Goal: Task Accomplishment & Management: Manage account settings

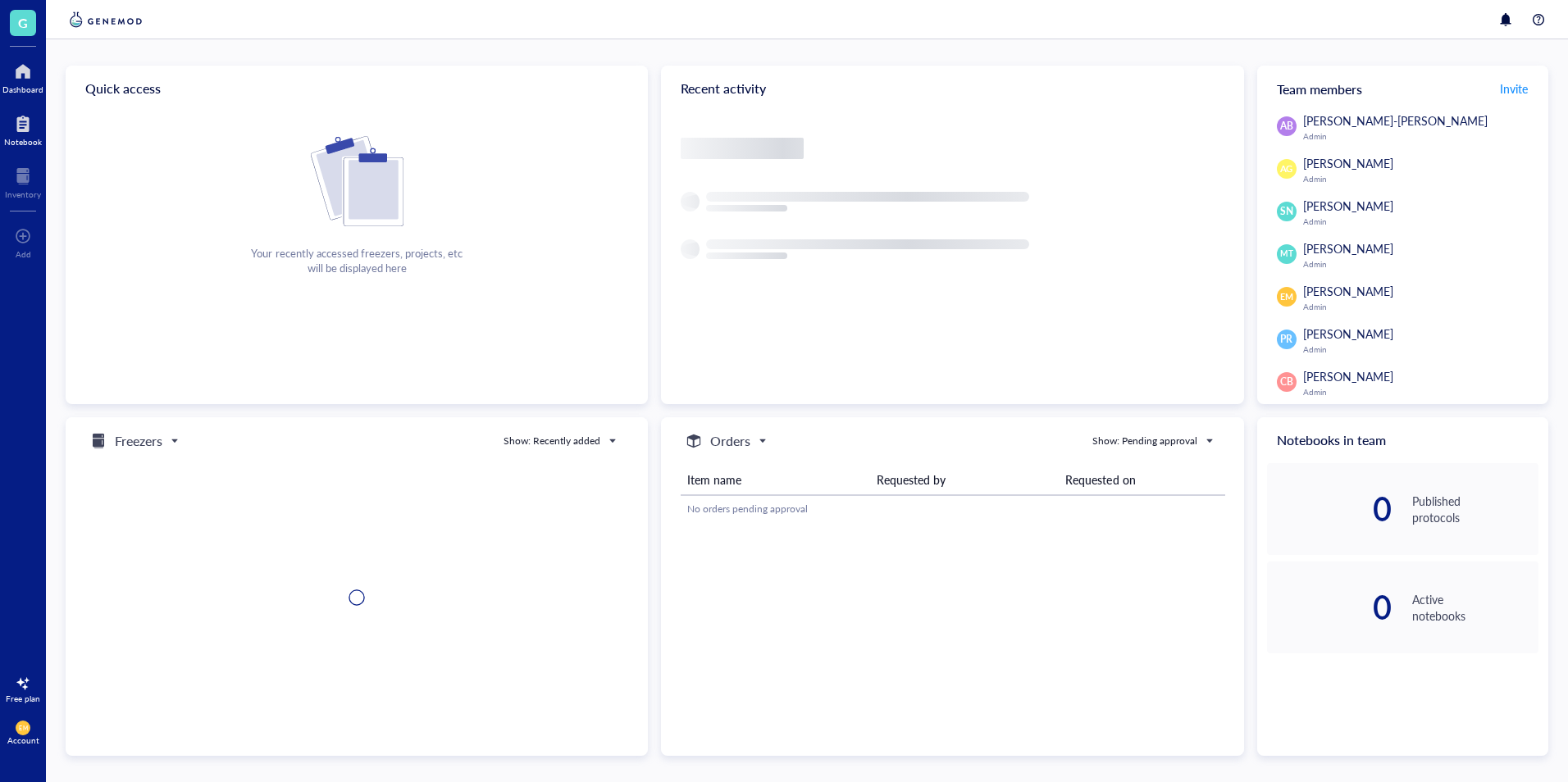
click at [34, 118] on div at bounding box center [23, 124] width 38 height 26
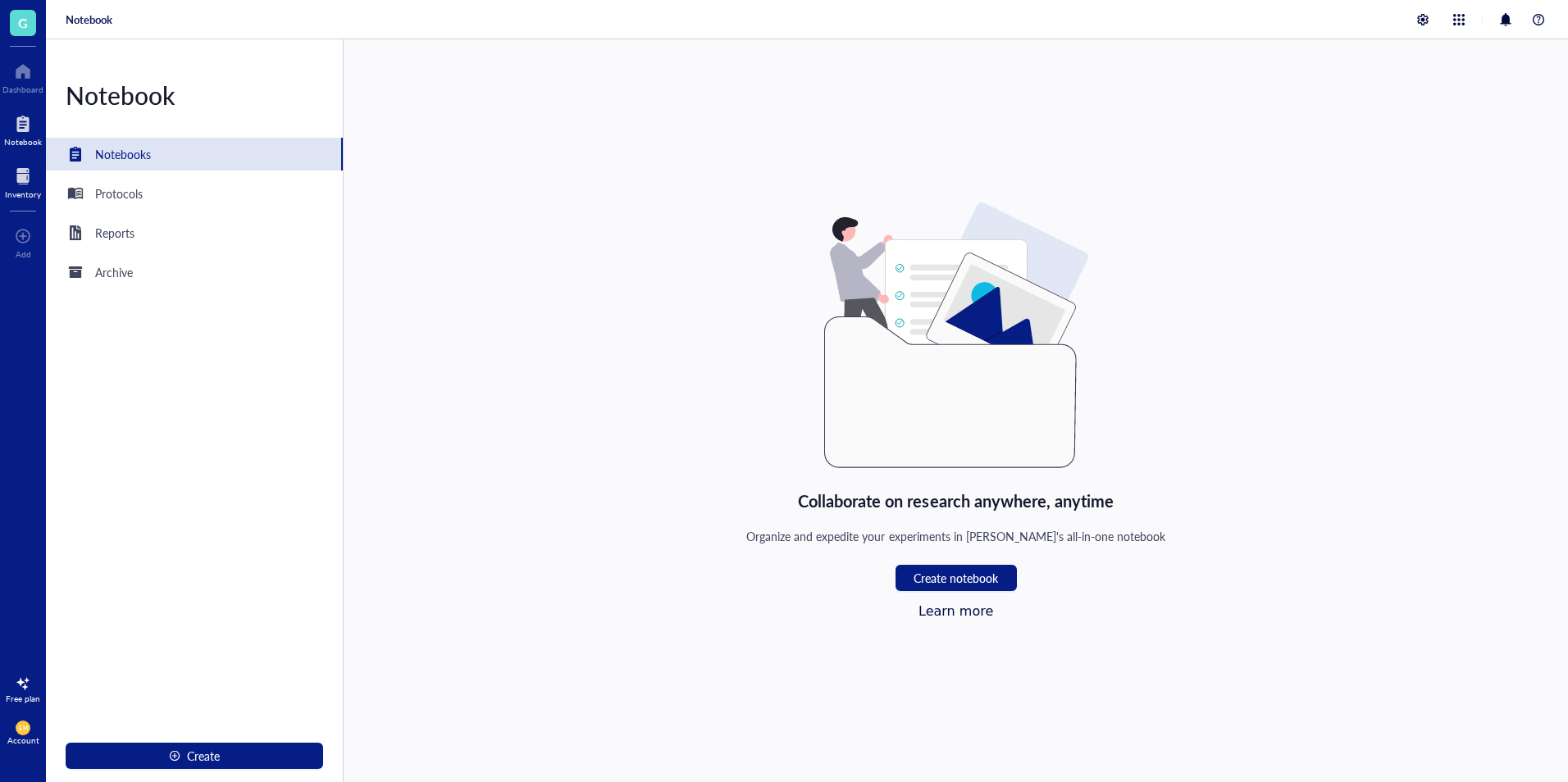
click at [29, 169] on div at bounding box center [23, 176] width 36 height 26
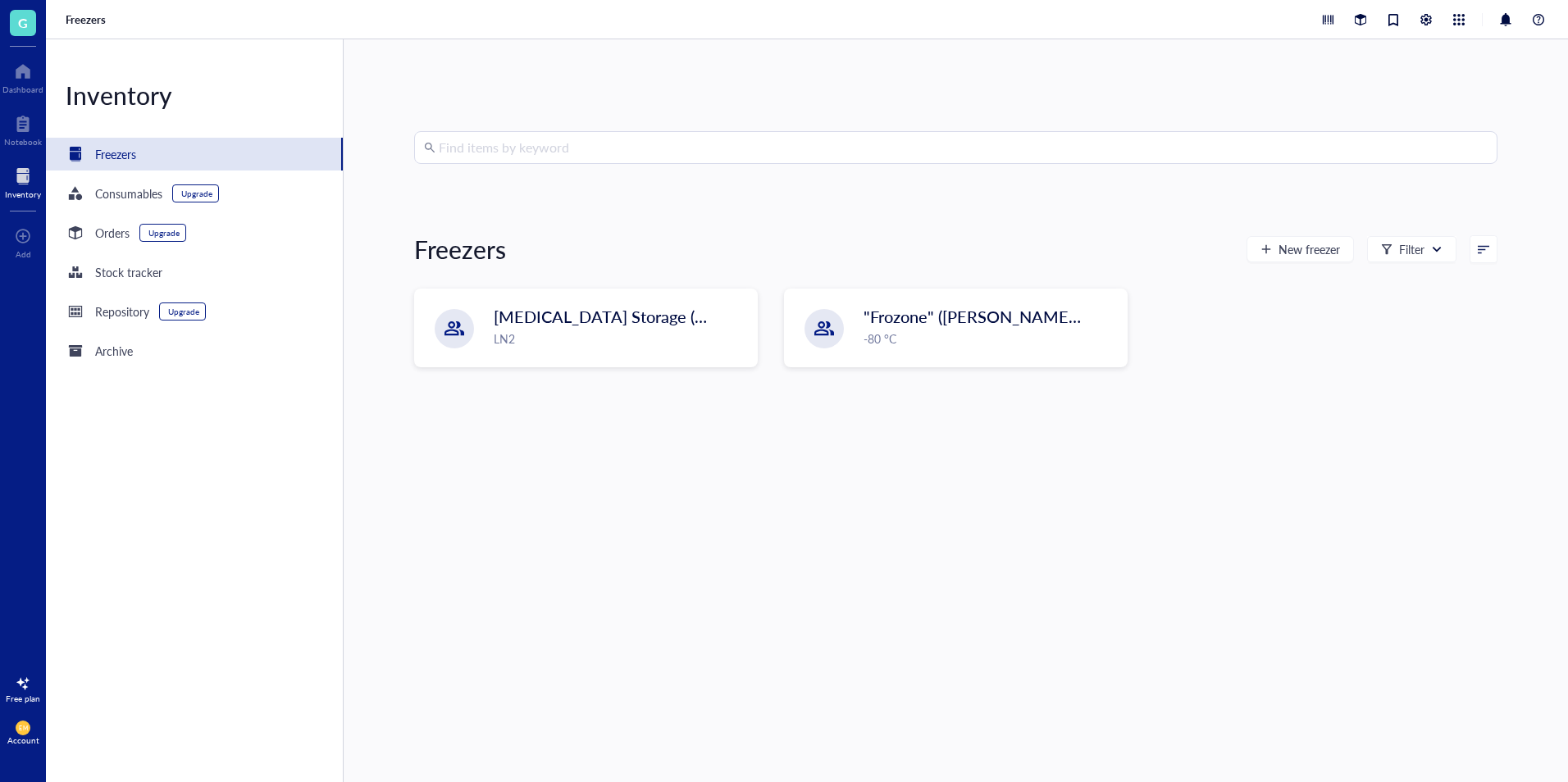
click at [536, 143] on input "search" at bounding box center [963, 147] width 1049 height 31
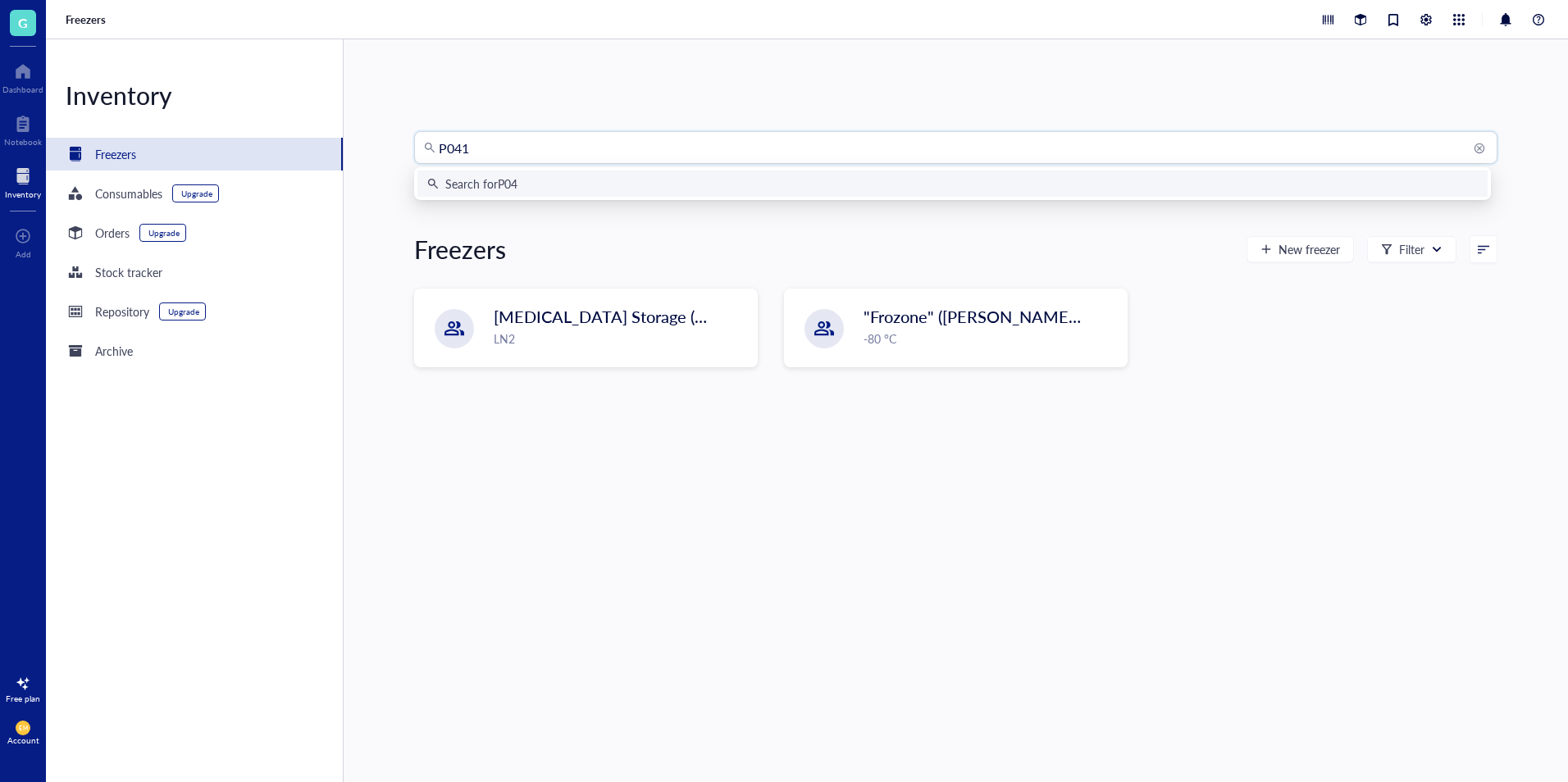
type input "P0418"
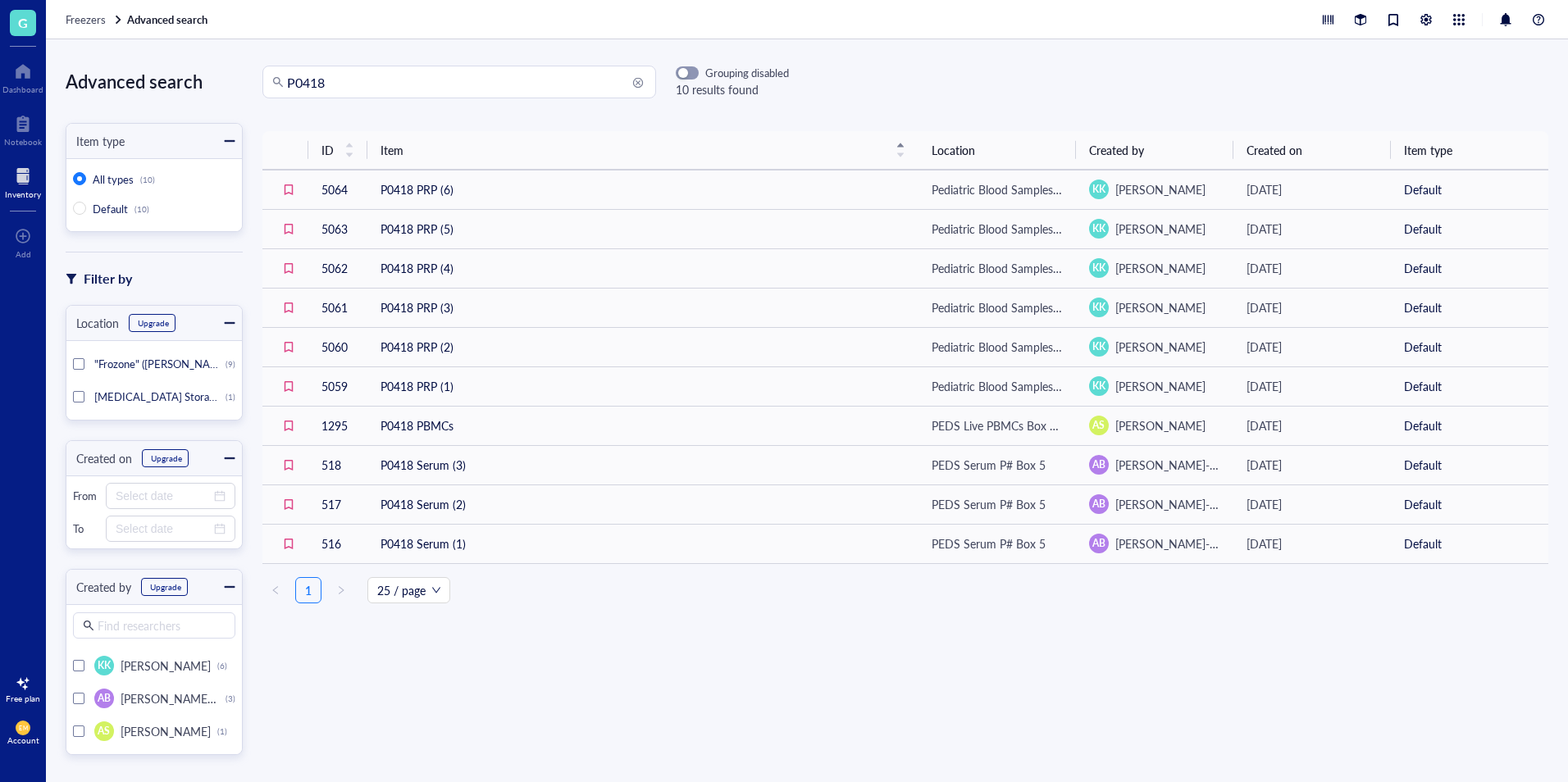
click at [346, 86] on input "P0418" at bounding box center [467, 82] width 360 height 31
click at [297, 86] on input "P0418" at bounding box center [467, 82] width 360 height 31
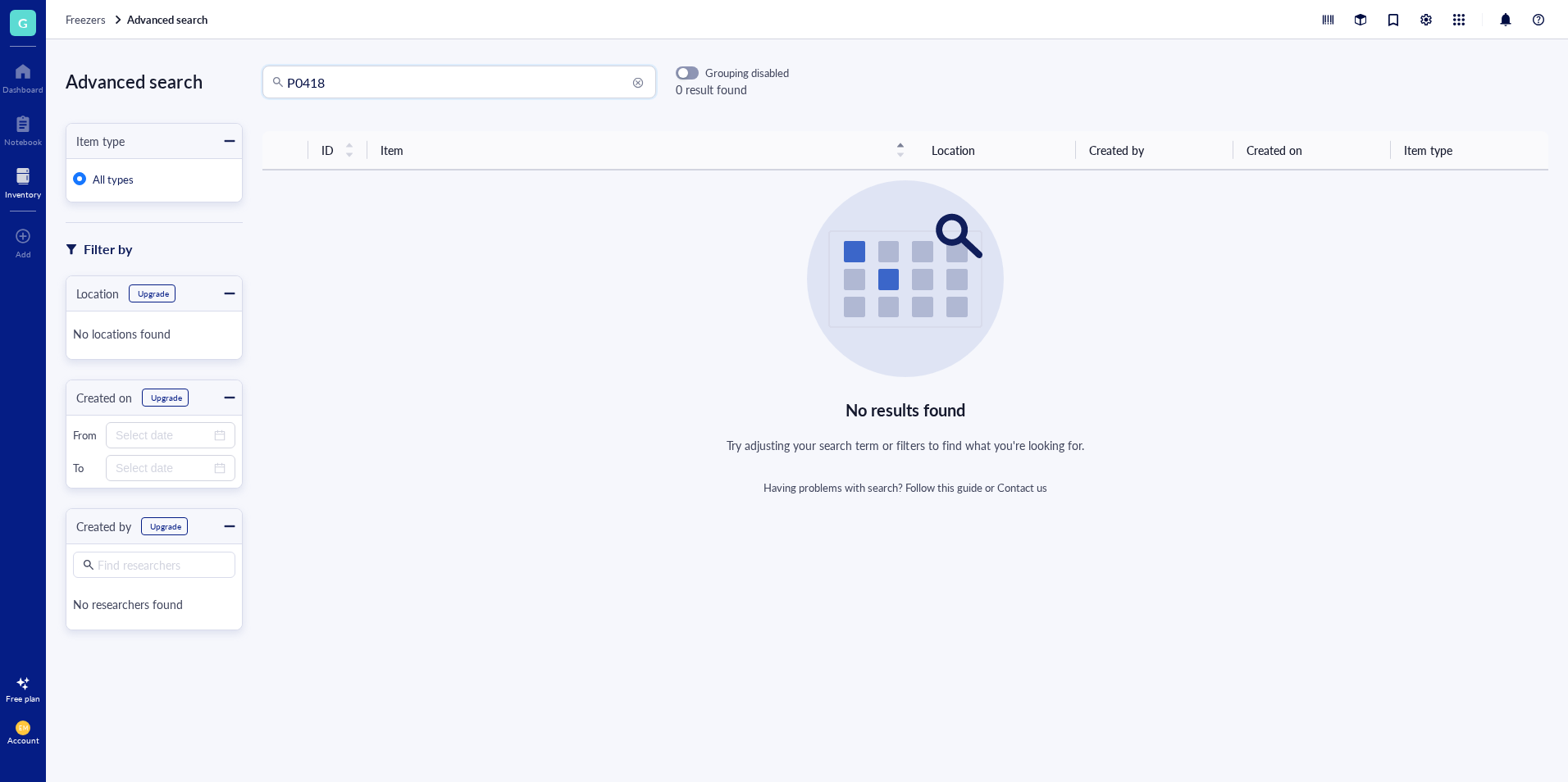
type input "P0418"
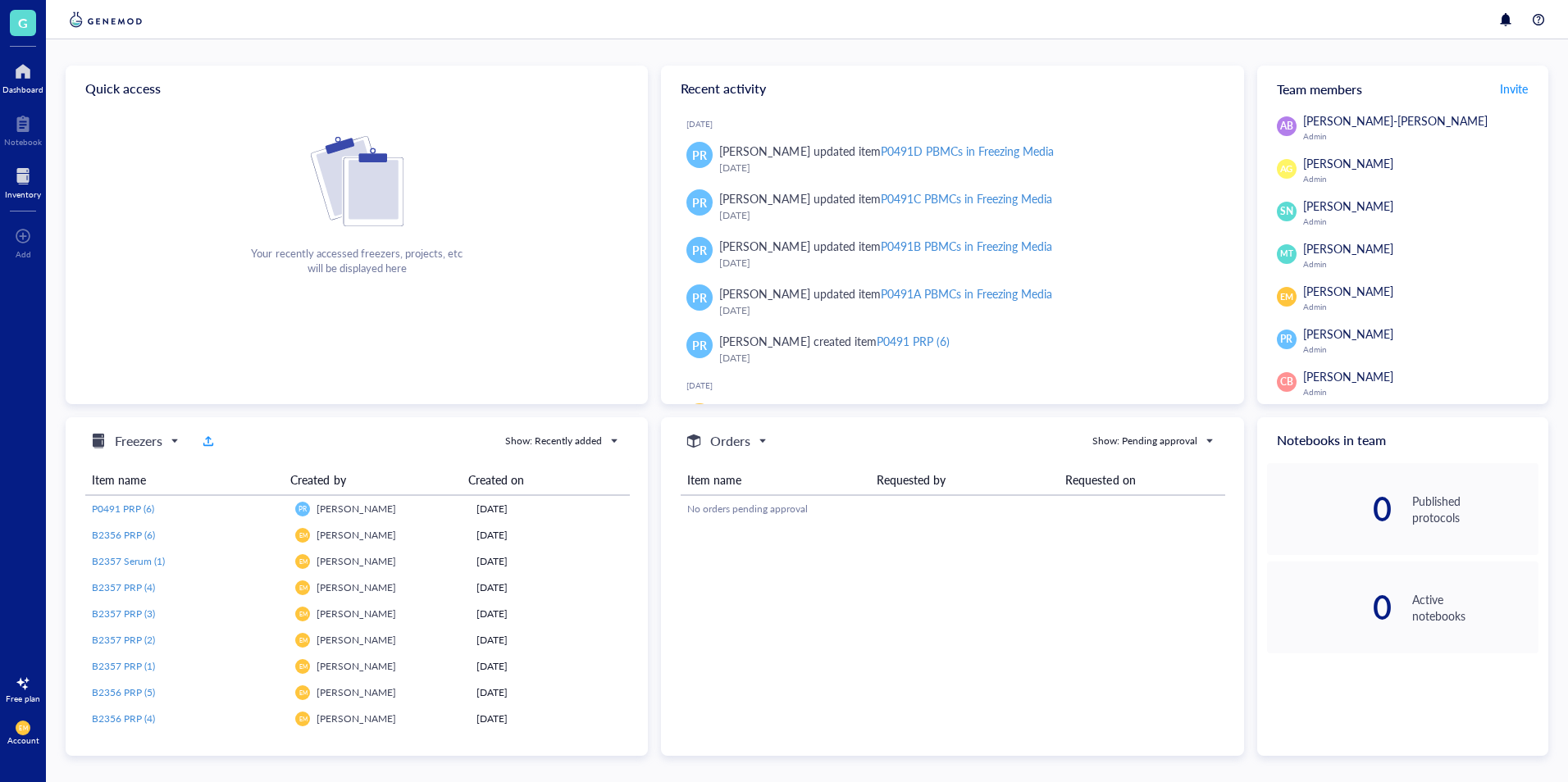
click at [16, 187] on div at bounding box center [23, 176] width 36 height 26
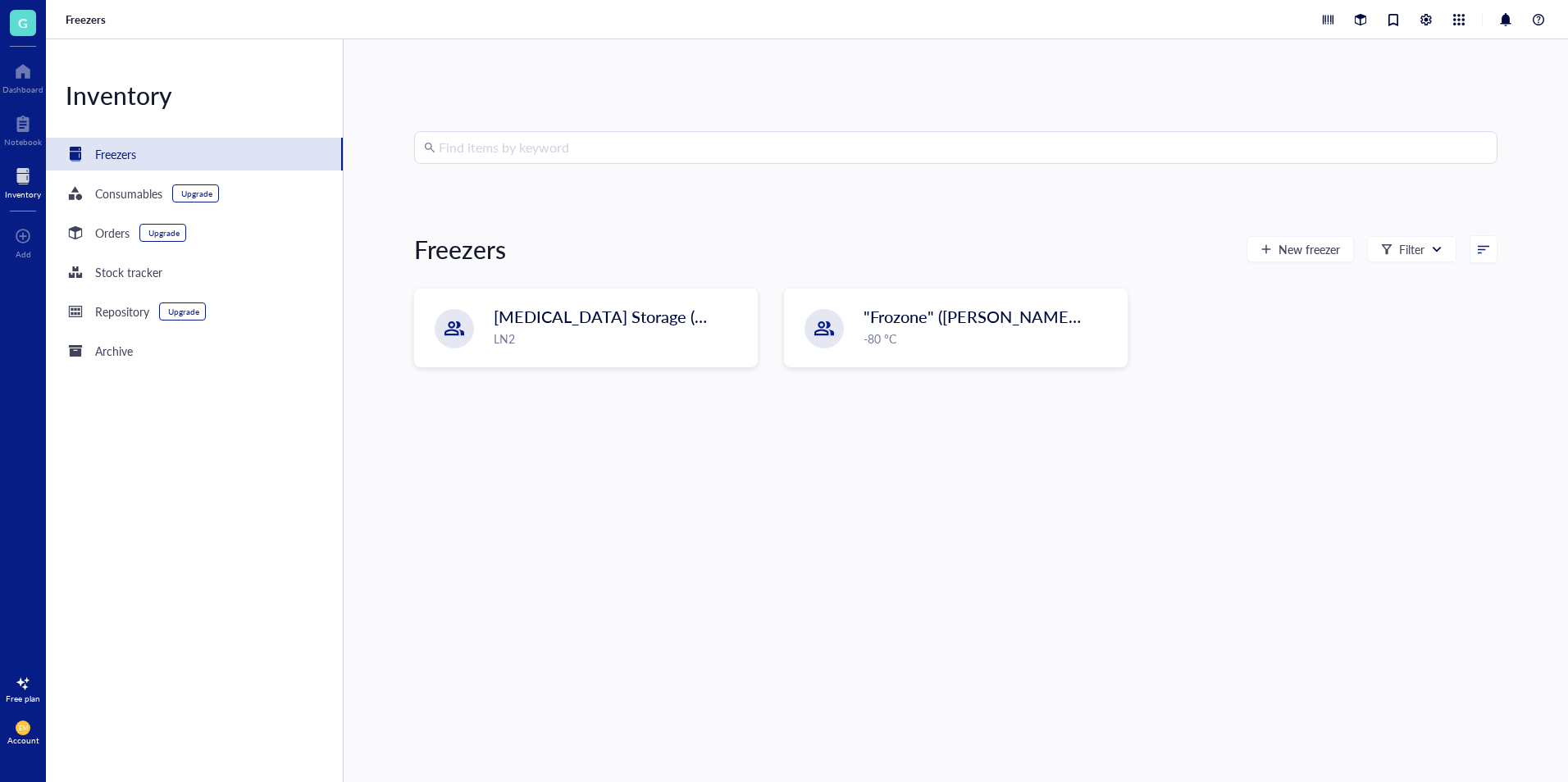
click at [507, 150] on input "search" at bounding box center [963, 147] width 1049 height 31
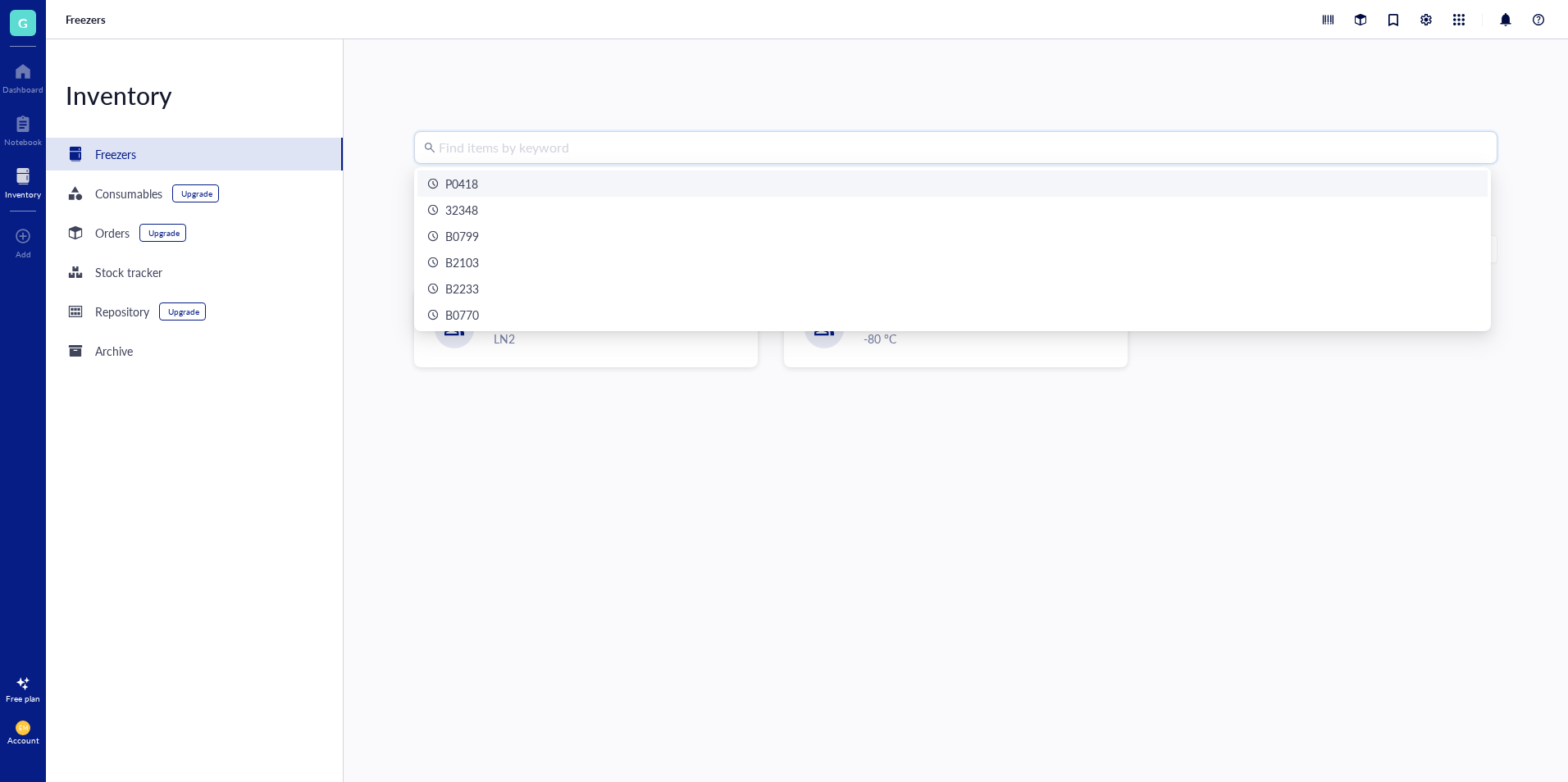
paste input "P0491"
type input "P0491"
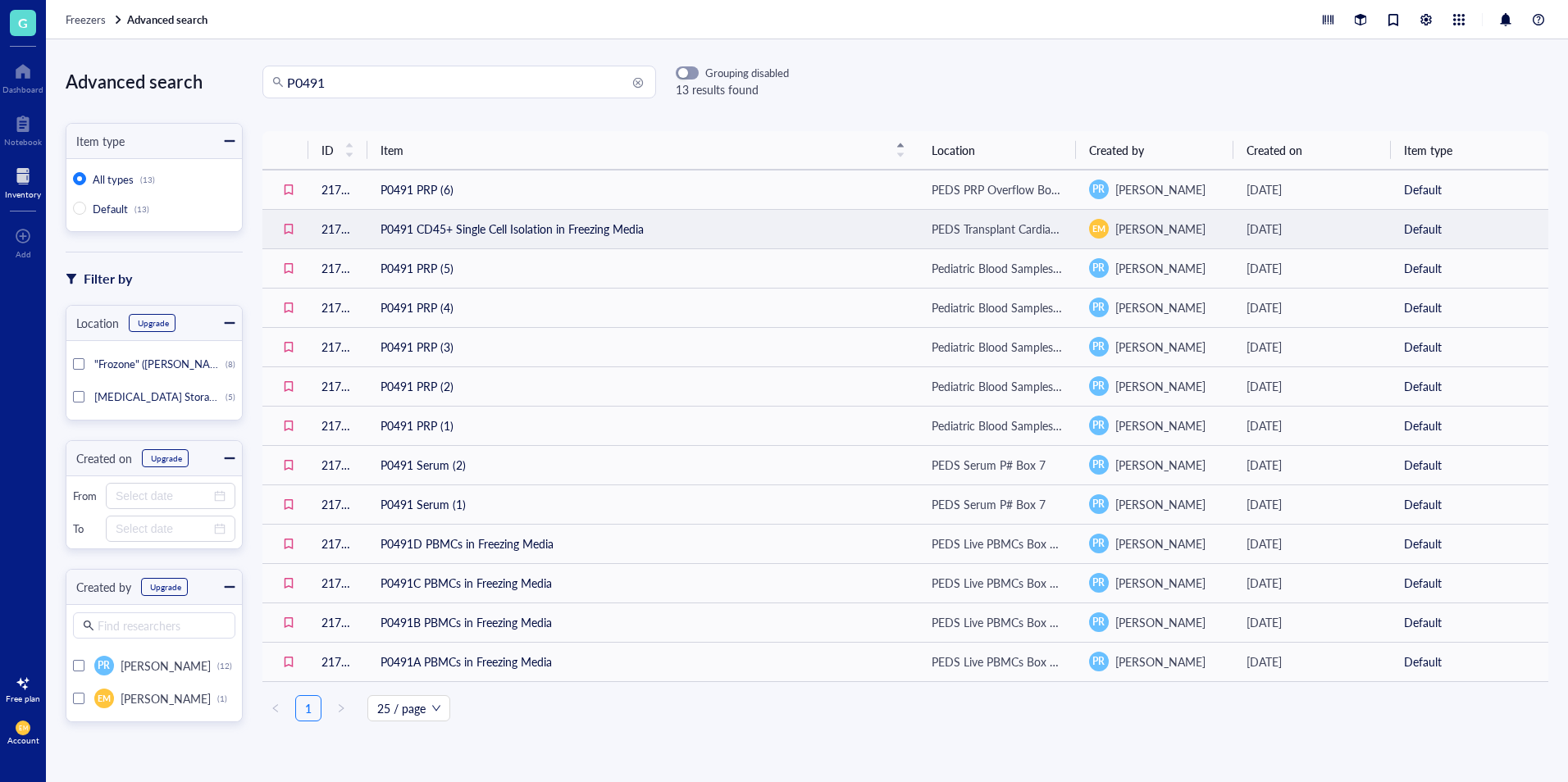
click at [569, 224] on td "P0491 CD45+ Single Cell Isolation in Freezing Media" at bounding box center [643, 229] width 552 height 40
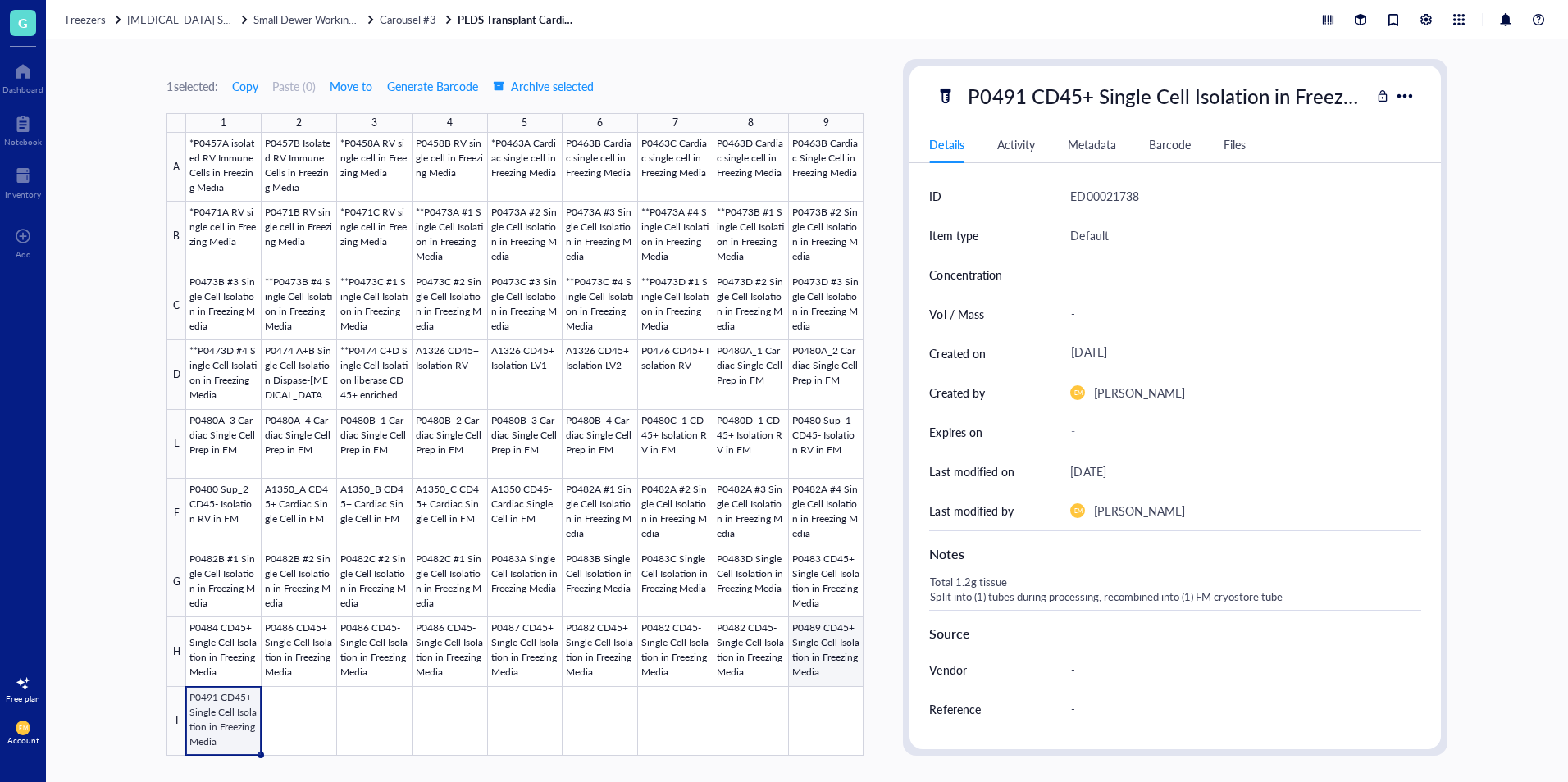
click at [835, 666] on div at bounding box center [525, 444] width 678 height 623
click at [218, 728] on div at bounding box center [525, 444] width 678 height 623
click at [408, 22] on span "Carousel #3" at bounding box center [408, 19] width 56 height 16
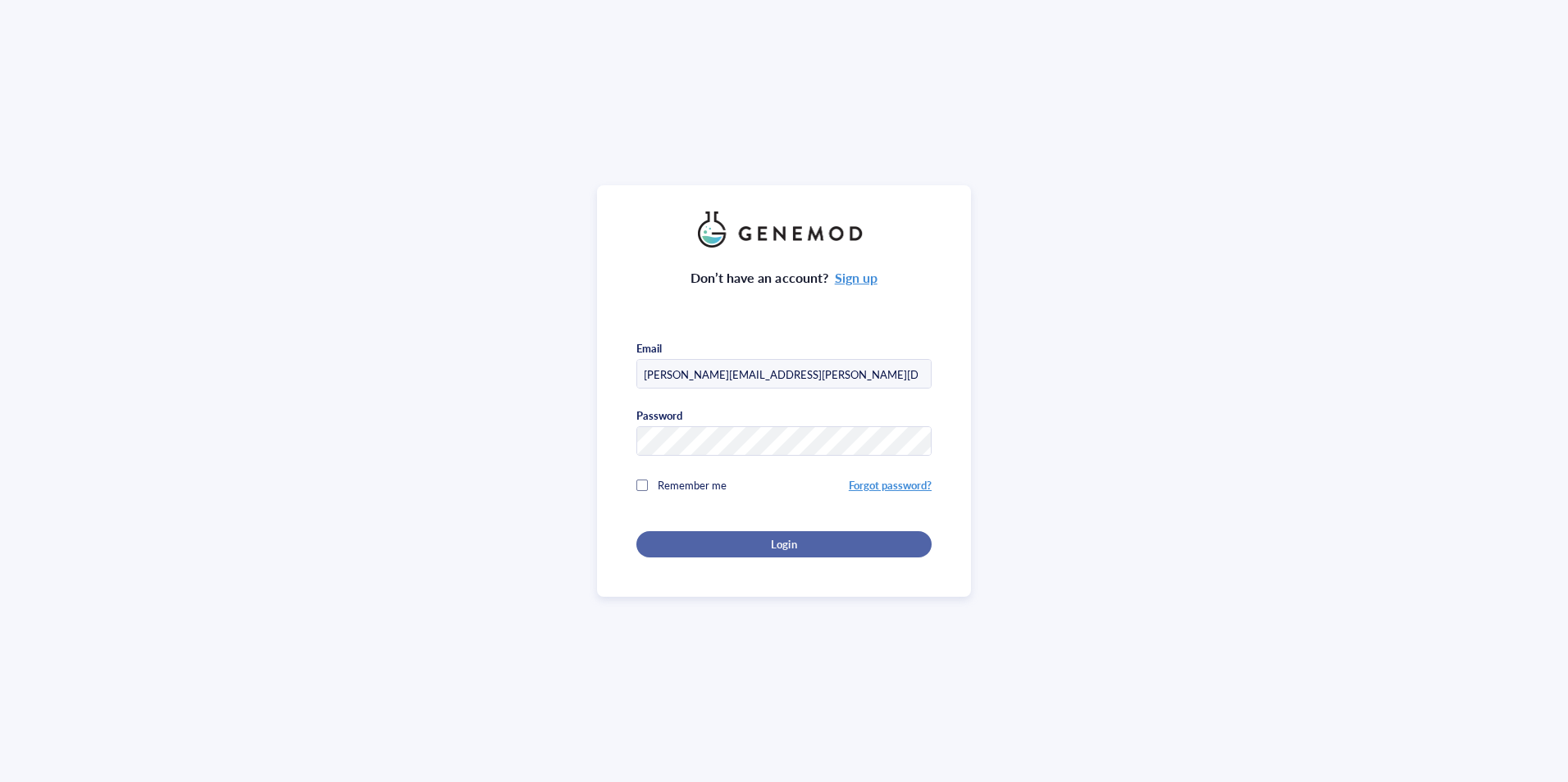
click at [842, 537] on div "Login" at bounding box center [784, 545] width 243 height 15
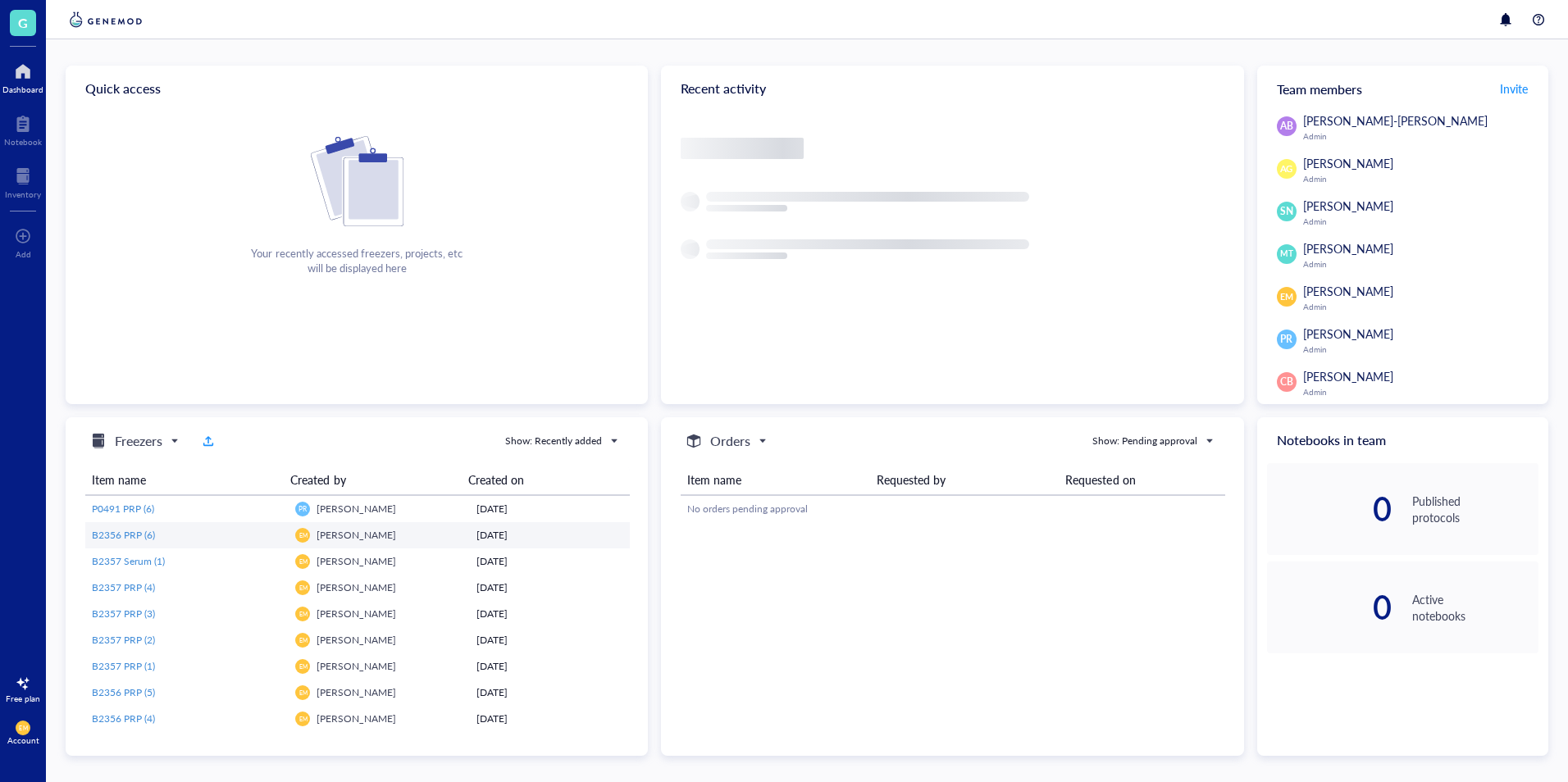
click at [365, 523] on td "EM Efren Montelongo" at bounding box center [379, 535] width 182 height 26
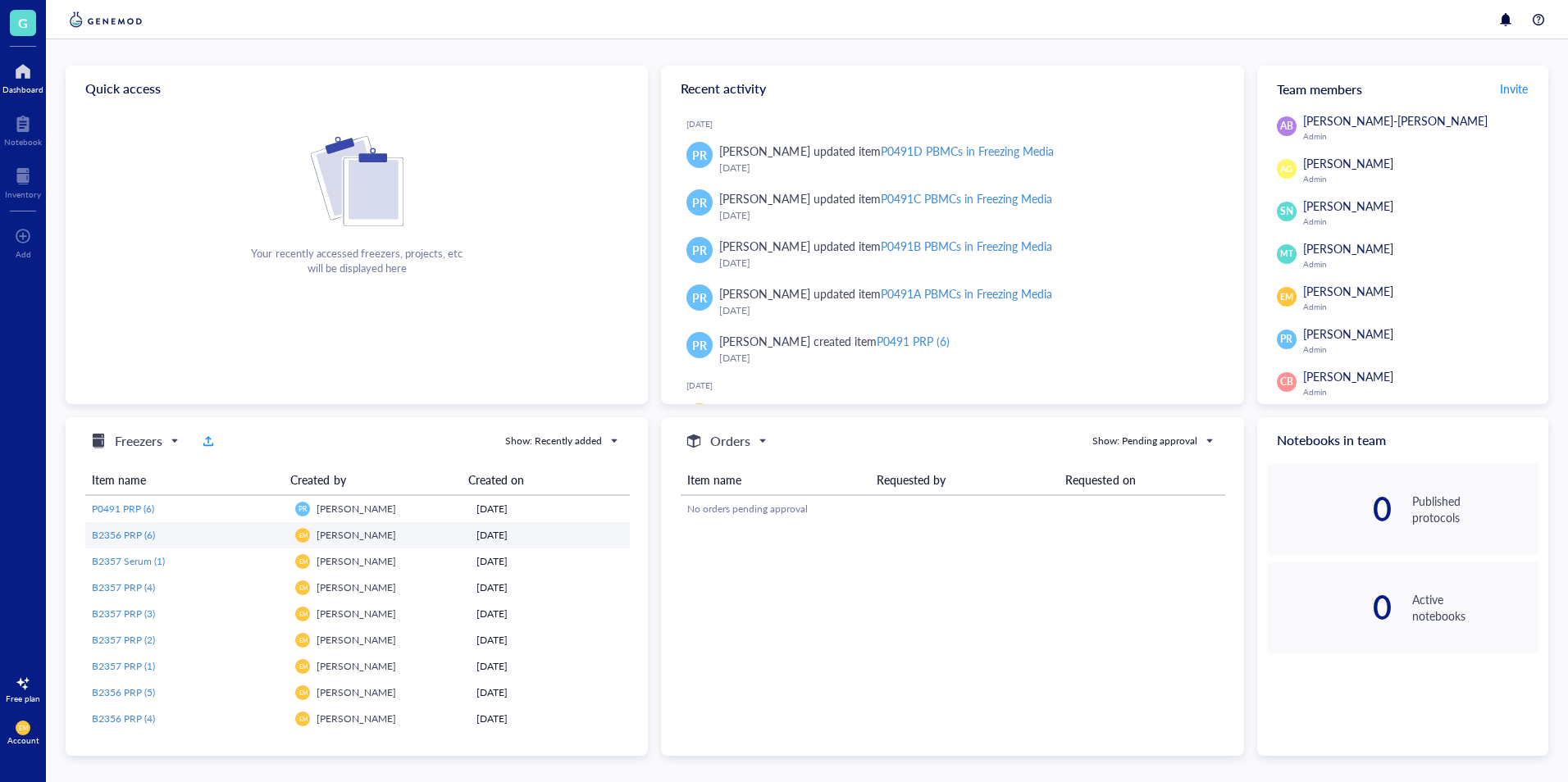
click at [143, 537] on span "B2356 PRP (6)" at bounding box center [123, 535] width 63 height 14
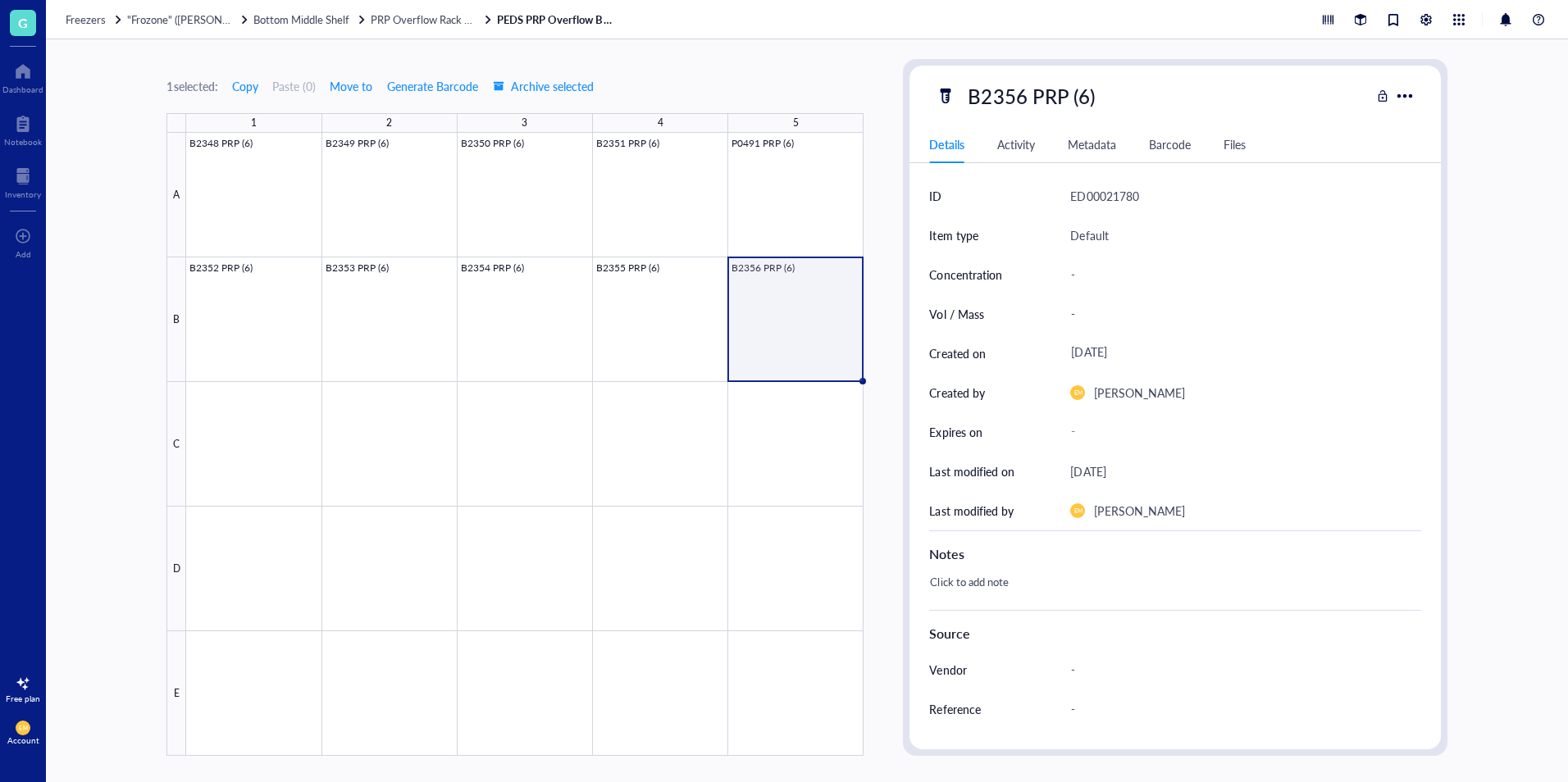
click at [1008, 94] on div "B2356 PRP (6)" at bounding box center [1032, 96] width 141 height 35
drag, startPoint x: 1025, startPoint y: 101, endPoint x: 955, endPoint y: 105, distance: 70.1
click at [955, 105] on div "B2356 PRP (6)" at bounding box center [1152, 96] width 434 height 35
click at [831, 80] on div "1 selected: Copy Paste ( 0 ) Move to Generate Barcode Archive selected" at bounding box center [515, 87] width 697 height 15
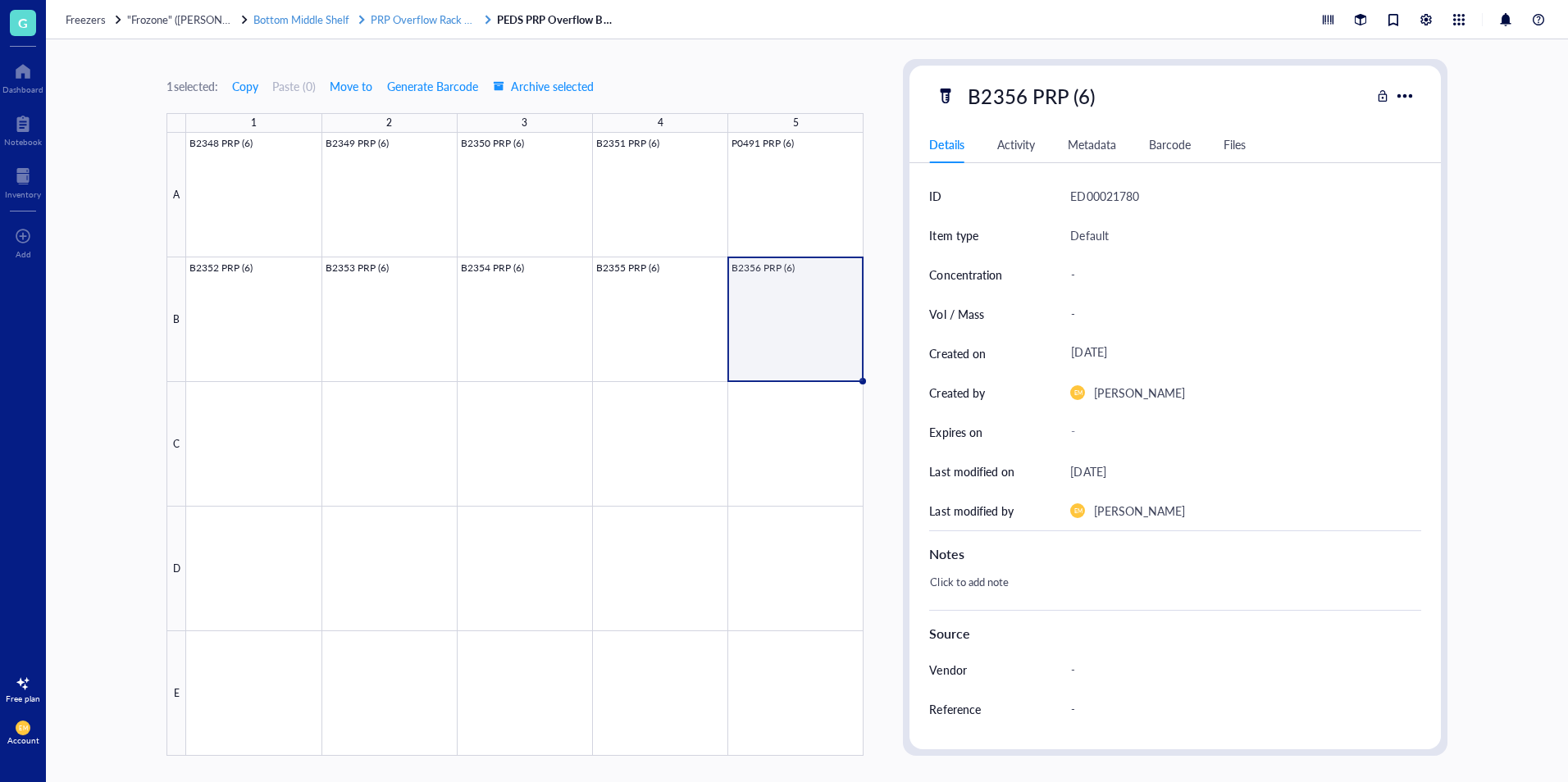
click at [277, 23] on span "Bottom Middle Shelf" at bounding box center [301, 19] width 96 height 16
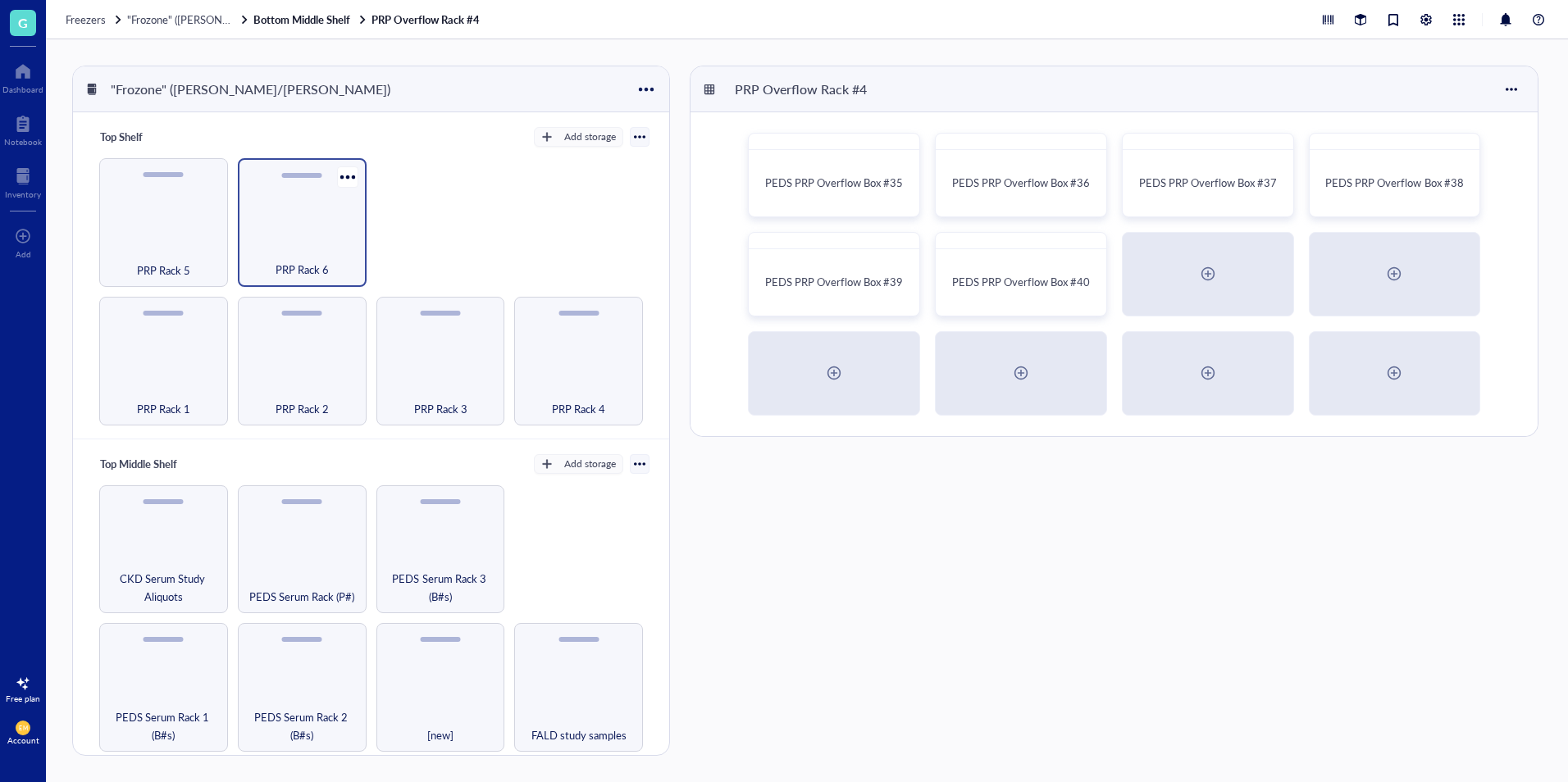
click at [331, 260] on div "PRP Rack 6" at bounding box center [301, 261] width 112 height 36
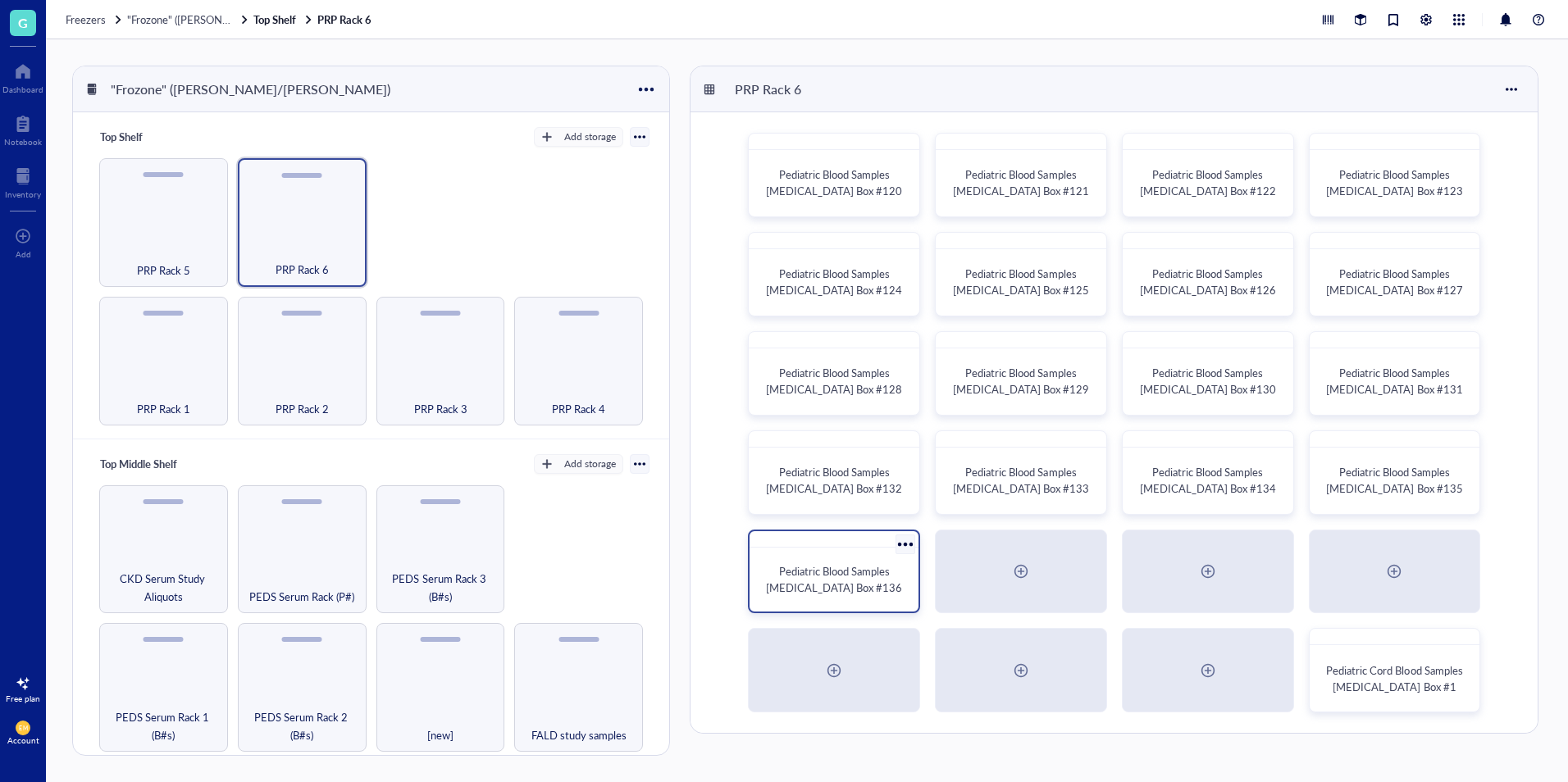
click at [821, 568] on span "Pediatric Blood Samples Platelet Rich Plasma Box #136" at bounding box center [834, 580] width 136 height 32
click at [1438, 470] on span "Pediatric Blood Samples Platelet Rich Plasma Box #135" at bounding box center [1394, 480] width 136 height 32
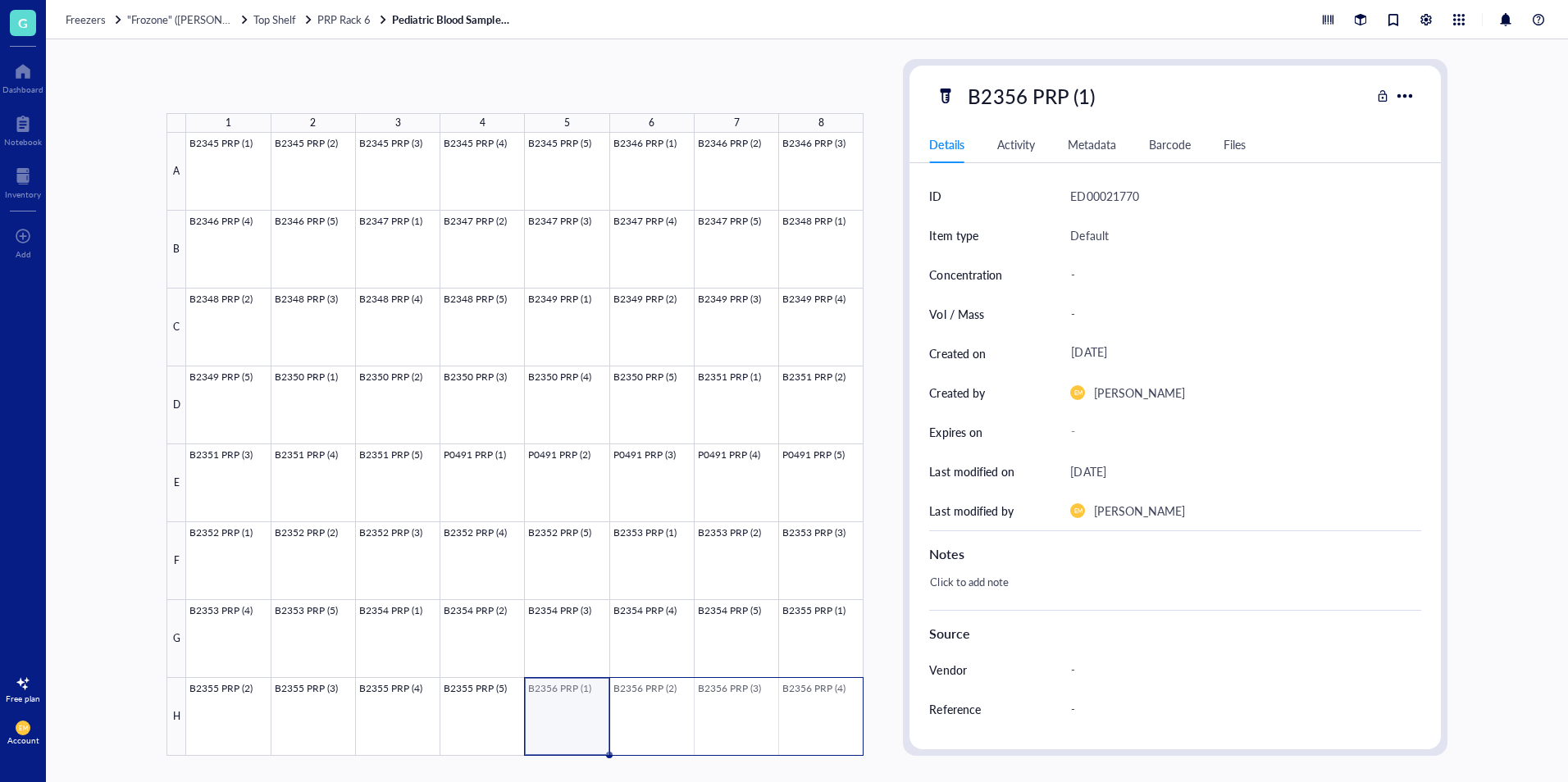
drag, startPoint x: 559, startPoint y: 715, endPoint x: 836, endPoint y: 714, distance: 277.0
click at [836, 714] on div at bounding box center [525, 444] width 678 height 623
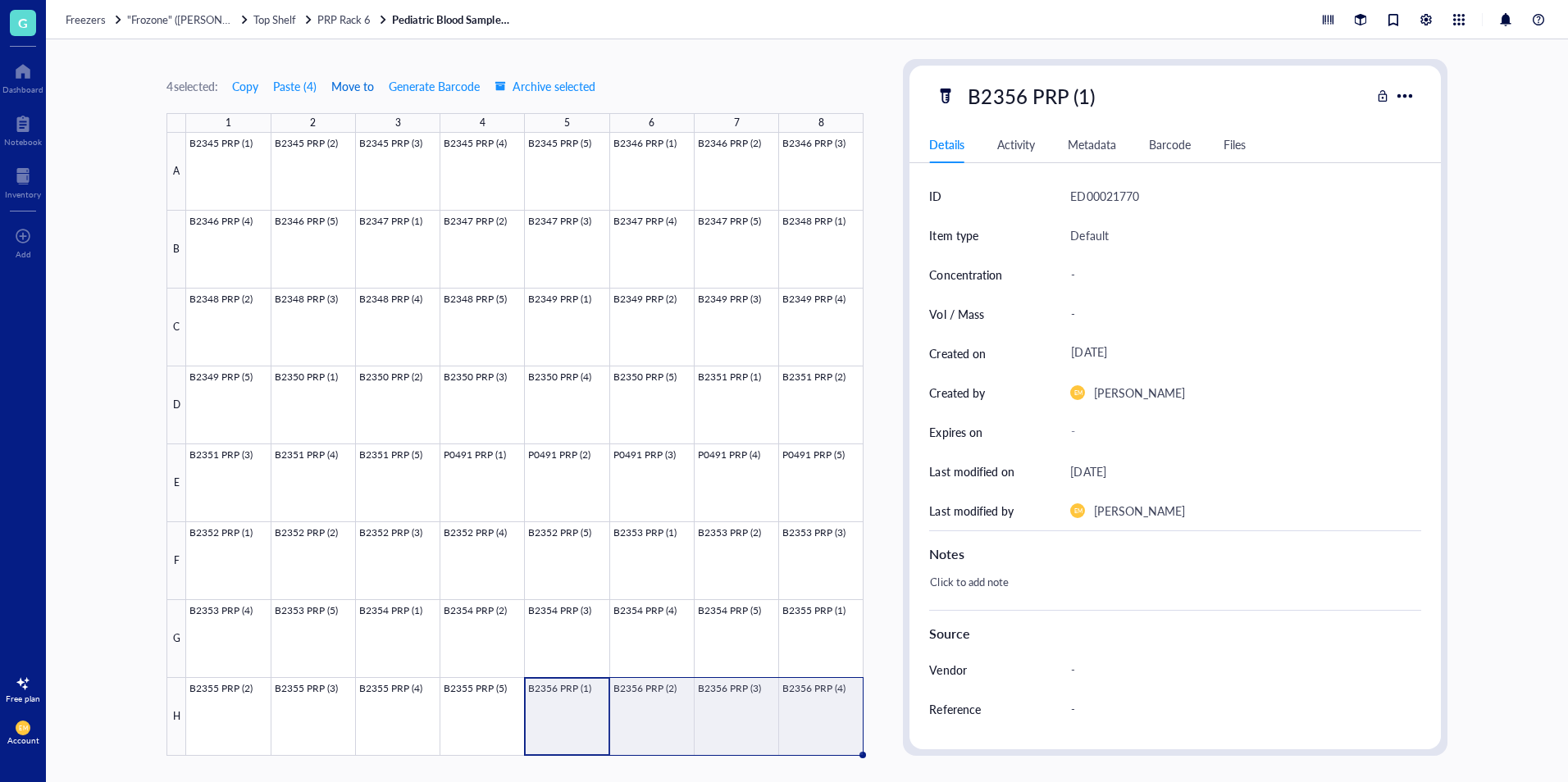
click at [358, 86] on span "Move to" at bounding box center [352, 87] width 42 height 13
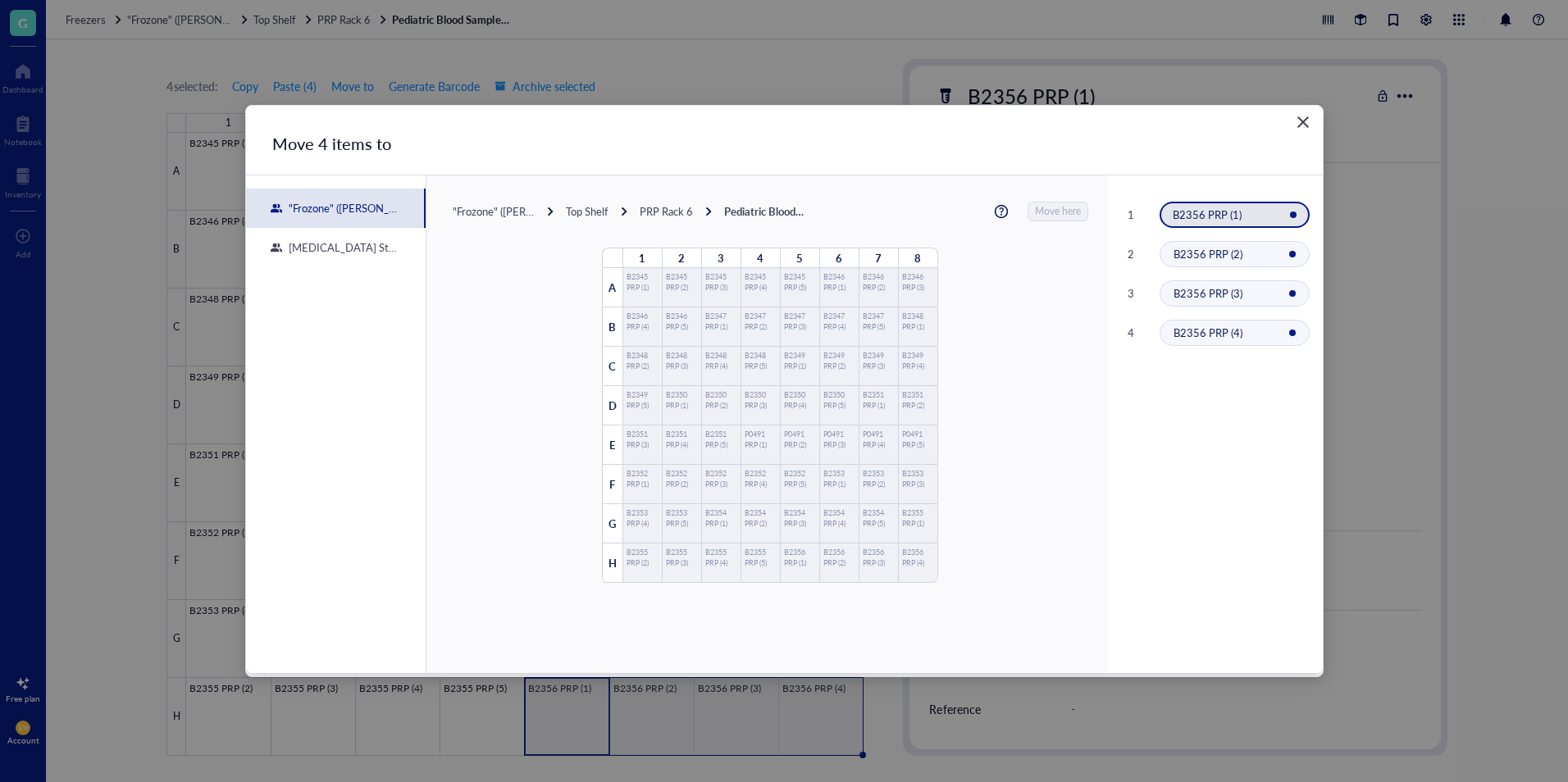
click at [670, 205] on div "PRP Rack 6" at bounding box center [666, 212] width 54 height 15
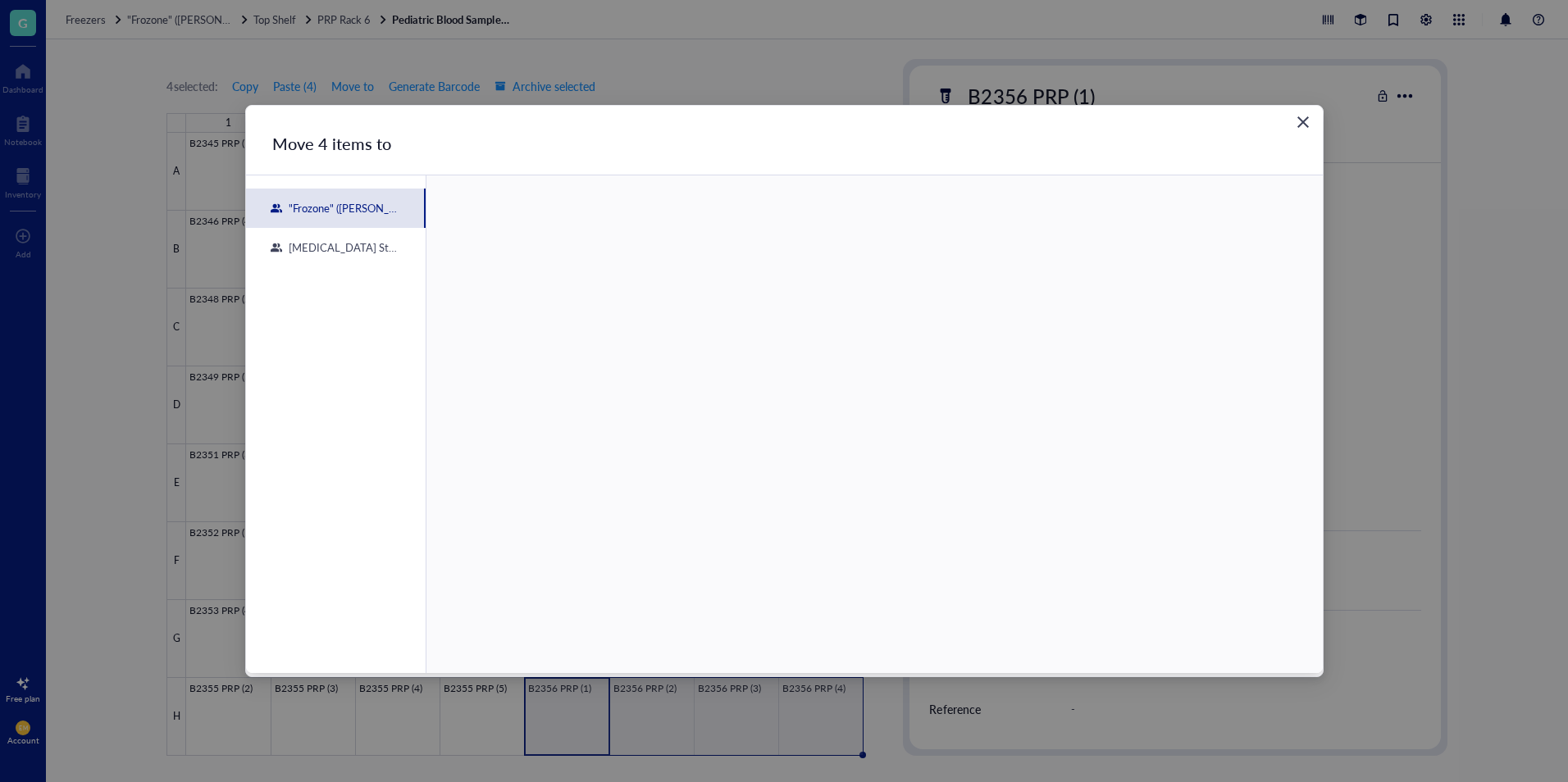
click at [324, 214] on div ""Frozone" ([PERSON_NAME]/[PERSON_NAME])" at bounding box center [340, 209] width 116 height 15
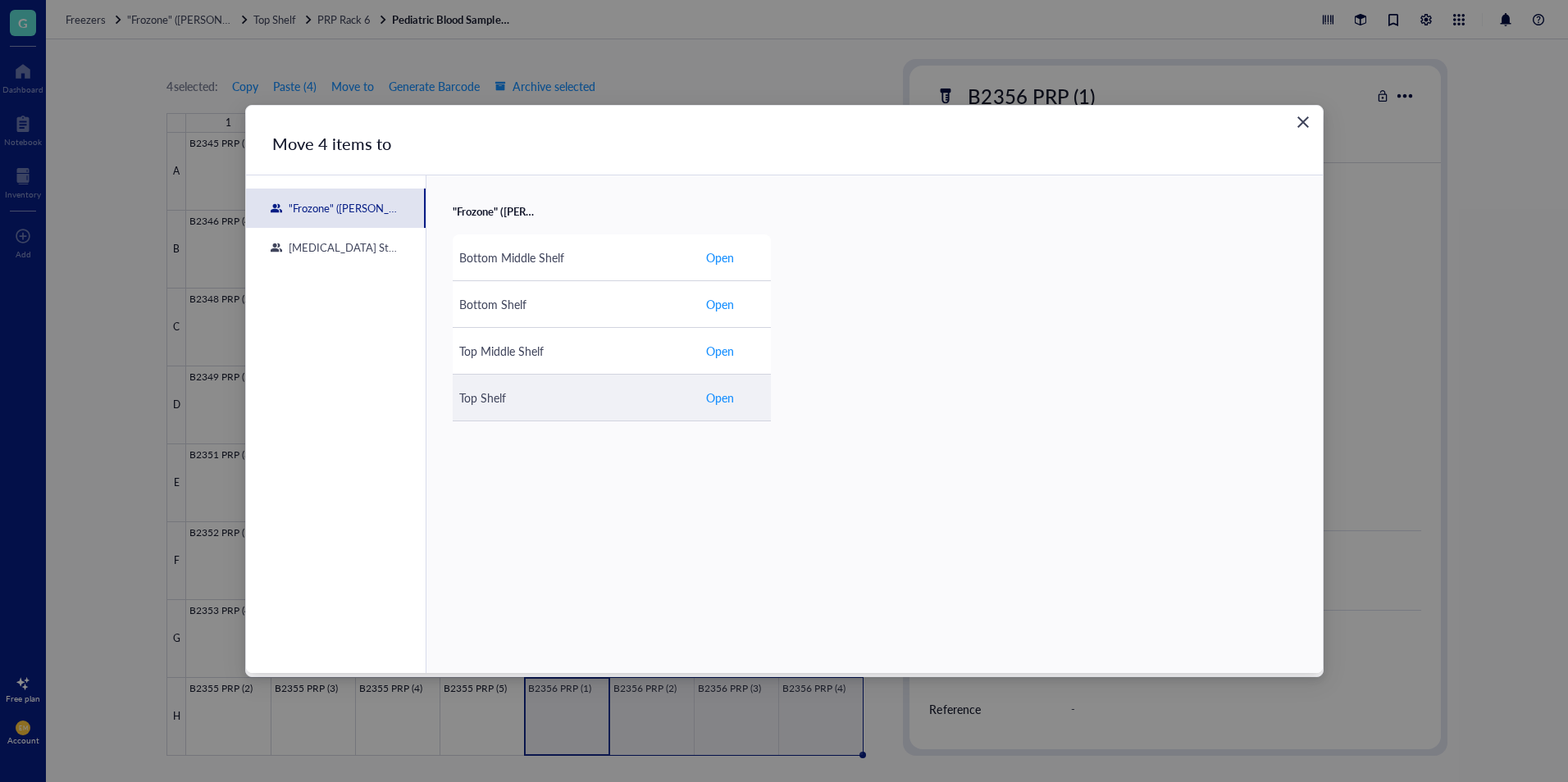
click at [715, 390] on span "Open" at bounding box center [720, 397] width 28 height 18
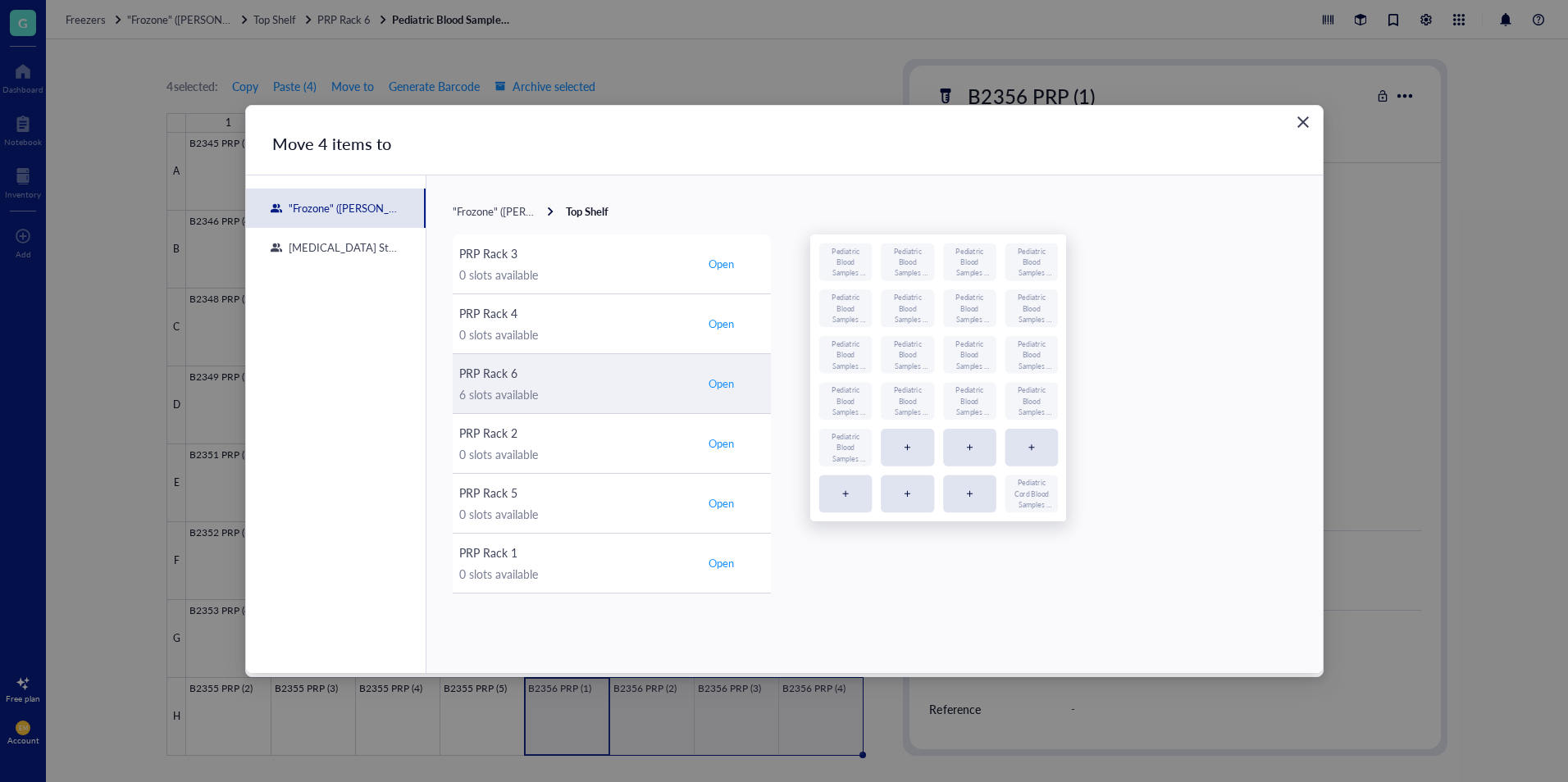
click at [732, 385] on span "Open" at bounding box center [721, 384] width 25 height 15
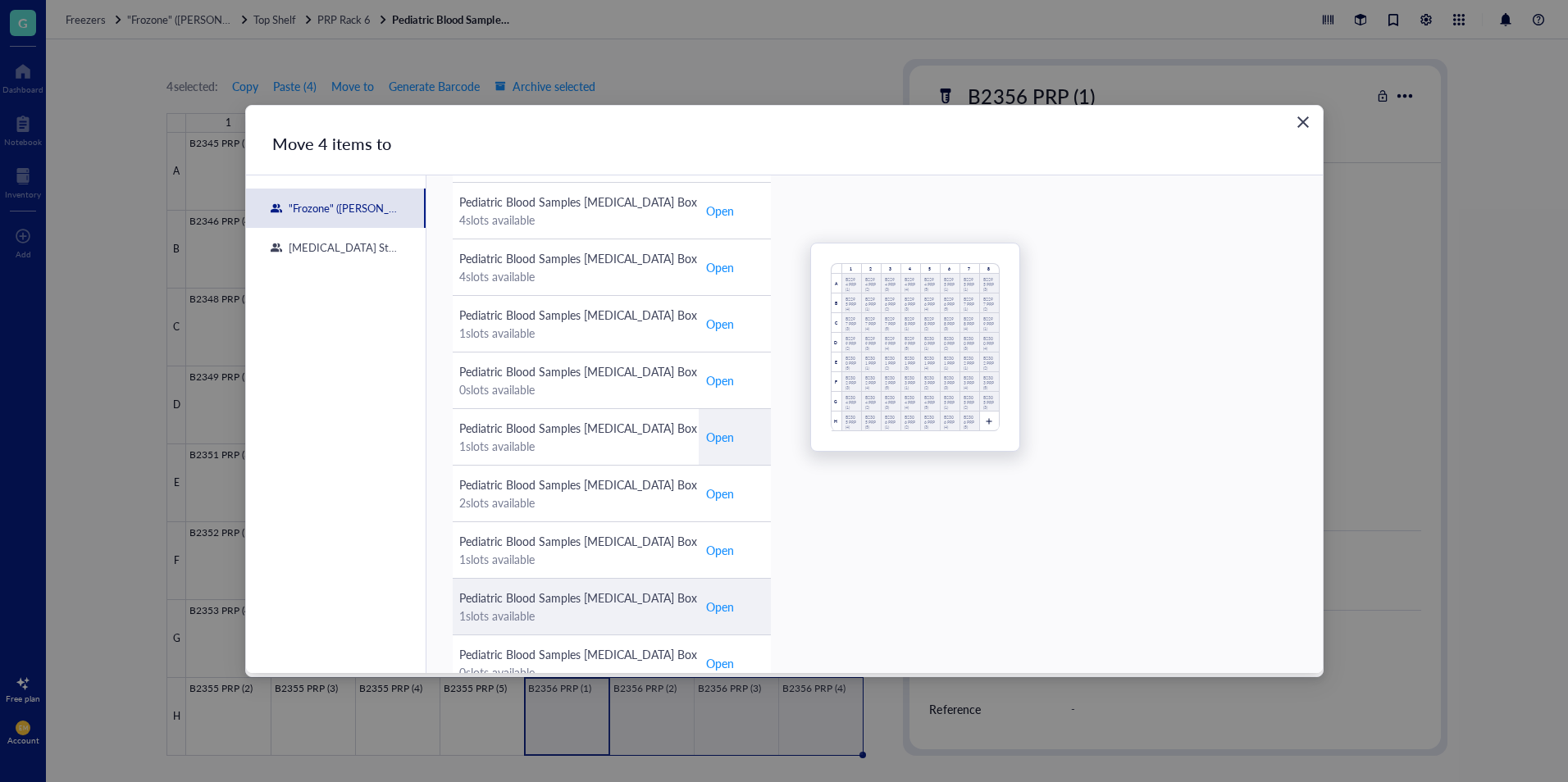
scroll to position [606, 0]
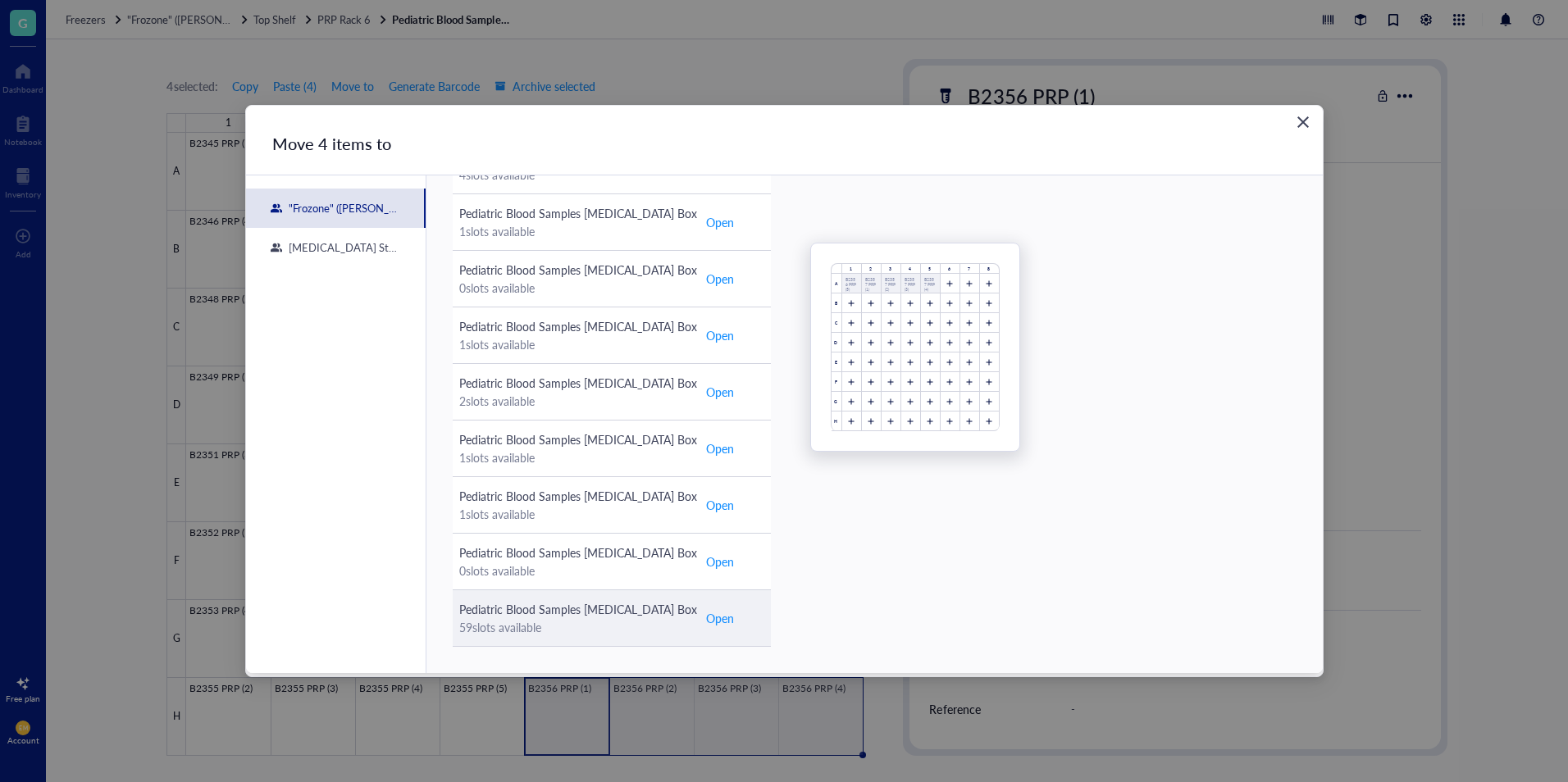
click at [723, 619] on span "Open" at bounding box center [720, 618] width 28 height 18
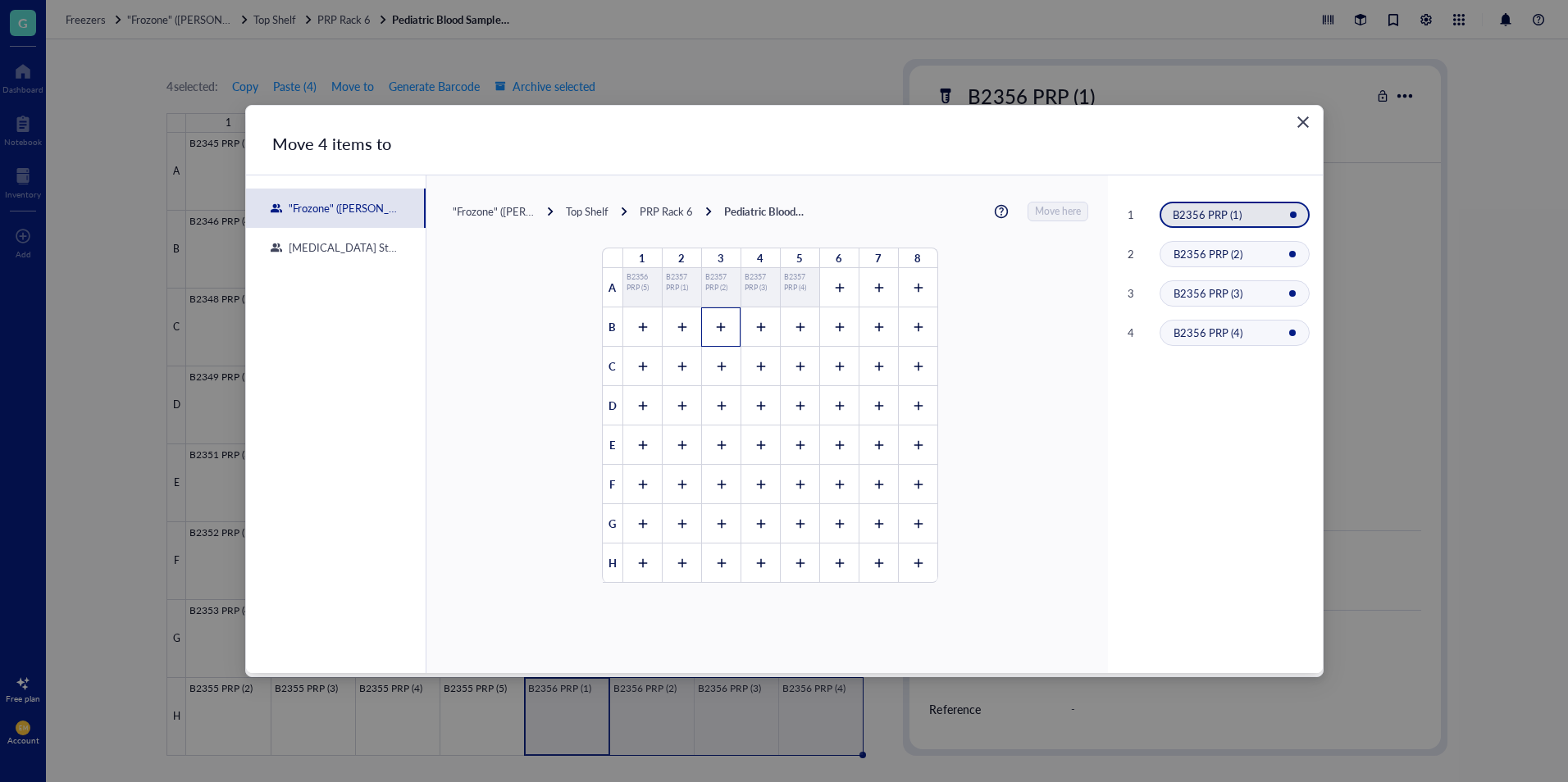
drag, startPoint x: 639, startPoint y: 343, endPoint x: 725, endPoint y: 342, distance: 86.0
click at [725, 342] on div "1 2 3 4 5 6 7 8 A B2356 PRP (5) B2357 PRP (1) B2357 PRP (2) B2357 PRP (3) B2357…" at bounding box center [771, 416] width 335 height 335
click at [632, 341] on div at bounding box center [642, 327] width 40 height 40
click at [1036, 207] on span "Move here" at bounding box center [1059, 211] width 46 height 20
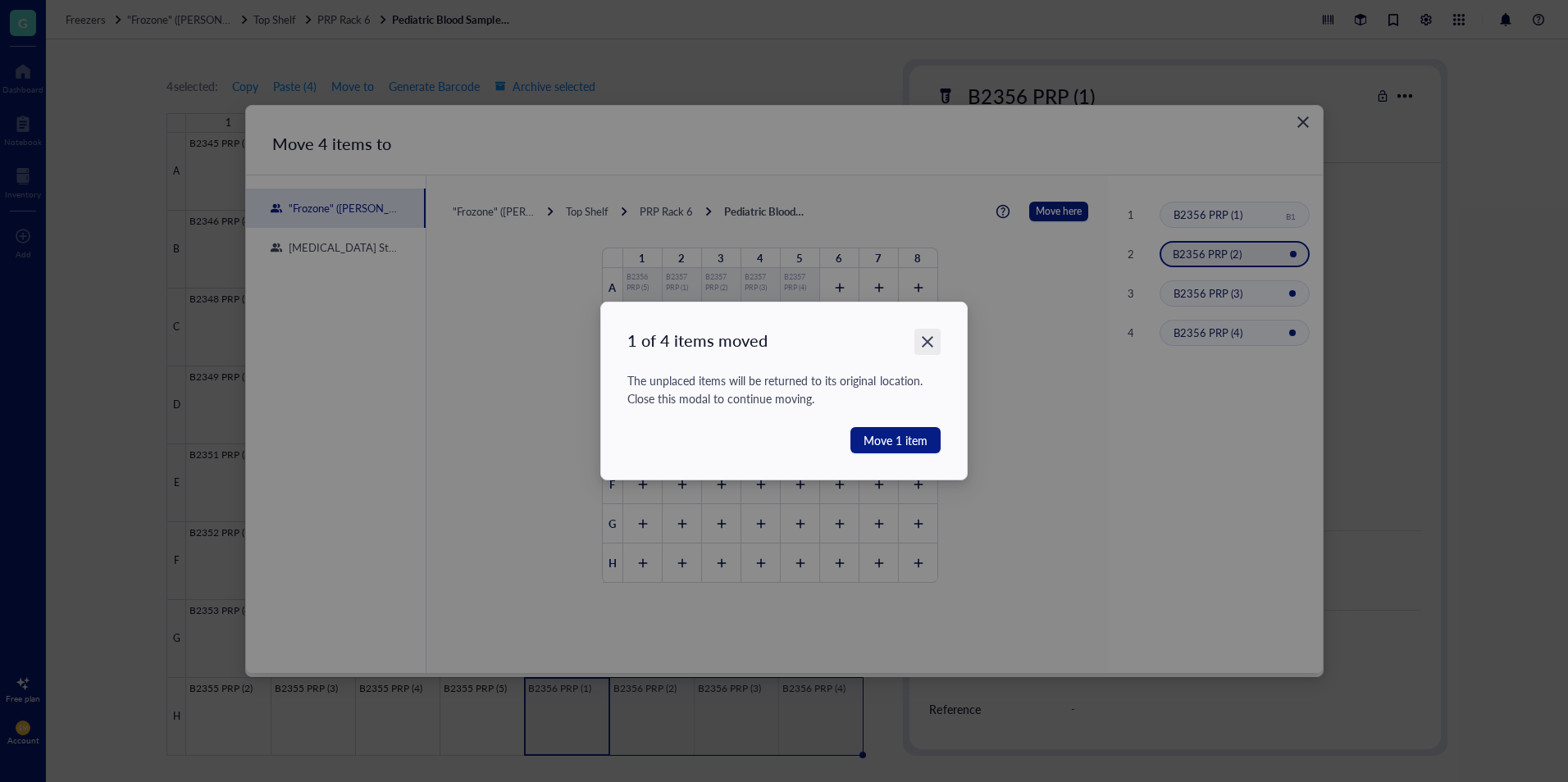
click at [935, 342] on icon "Close" at bounding box center [928, 343] width 16 height 16
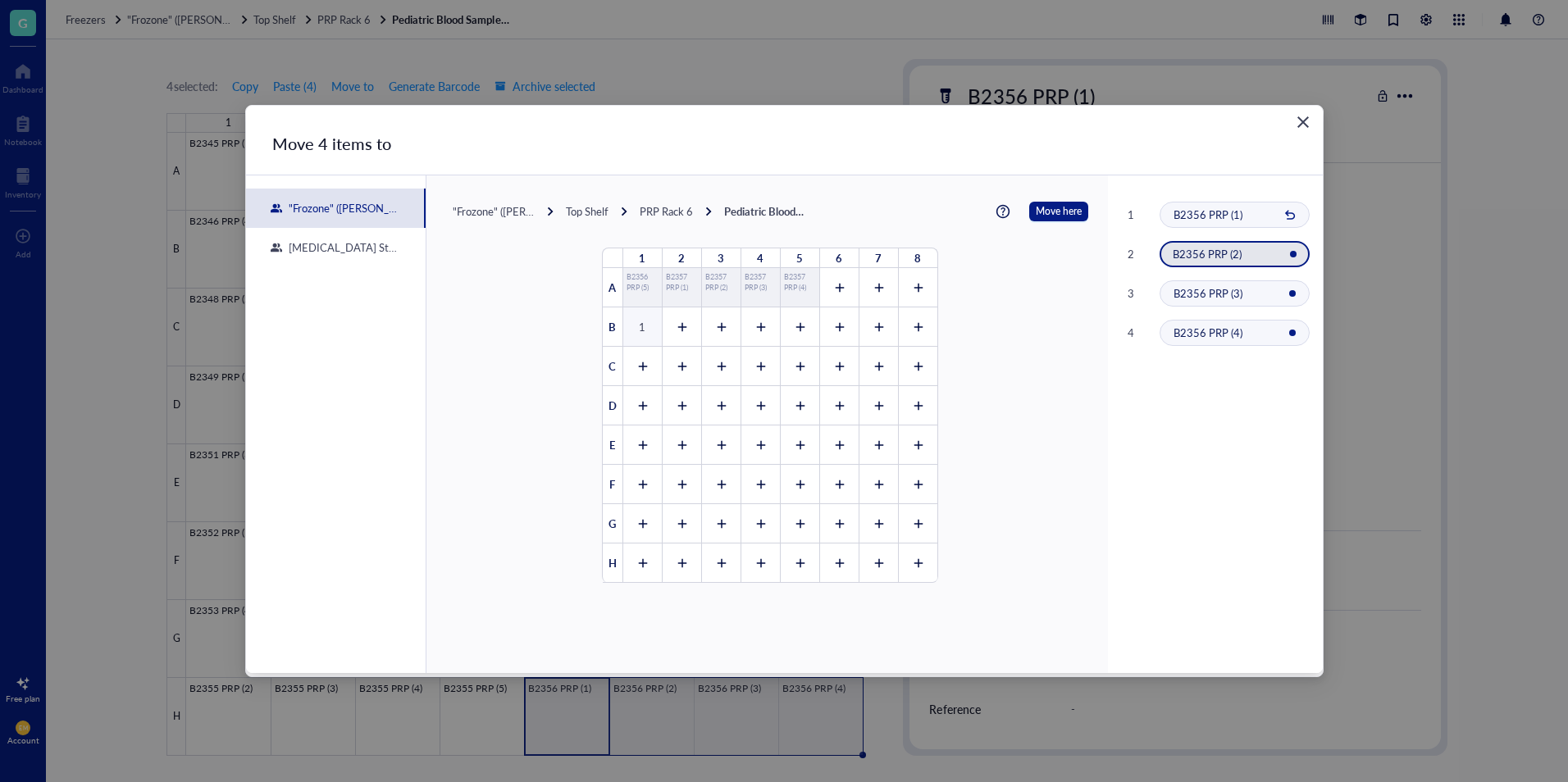
click at [1181, 214] on span "B2356 PRP (1)" at bounding box center [1208, 215] width 69 height 16
click at [1224, 221] on span "B2356 PRP (1)" at bounding box center [1208, 215] width 69 height 16
click at [692, 332] on div at bounding box center [681, 327] width 40 height 40
click at [719, 331] on icon at bounding box center [721, 327] width 11 height 11
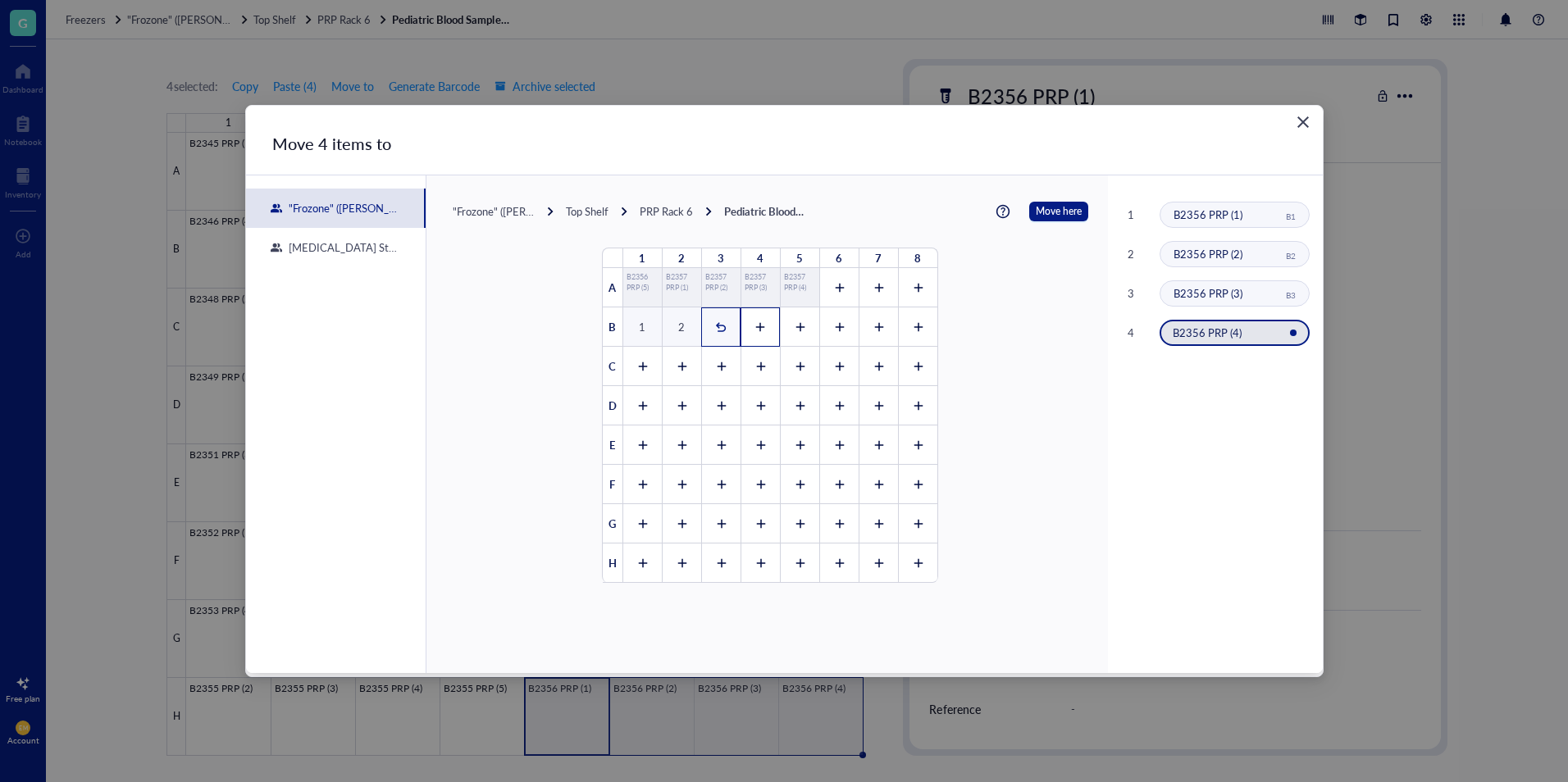
click at [760, 331] on div at bounding box center [760, 327] width 40 height 40
click at [1063, 215] on span "Move here" at bounding box center [1059, 211] width 46 height 20
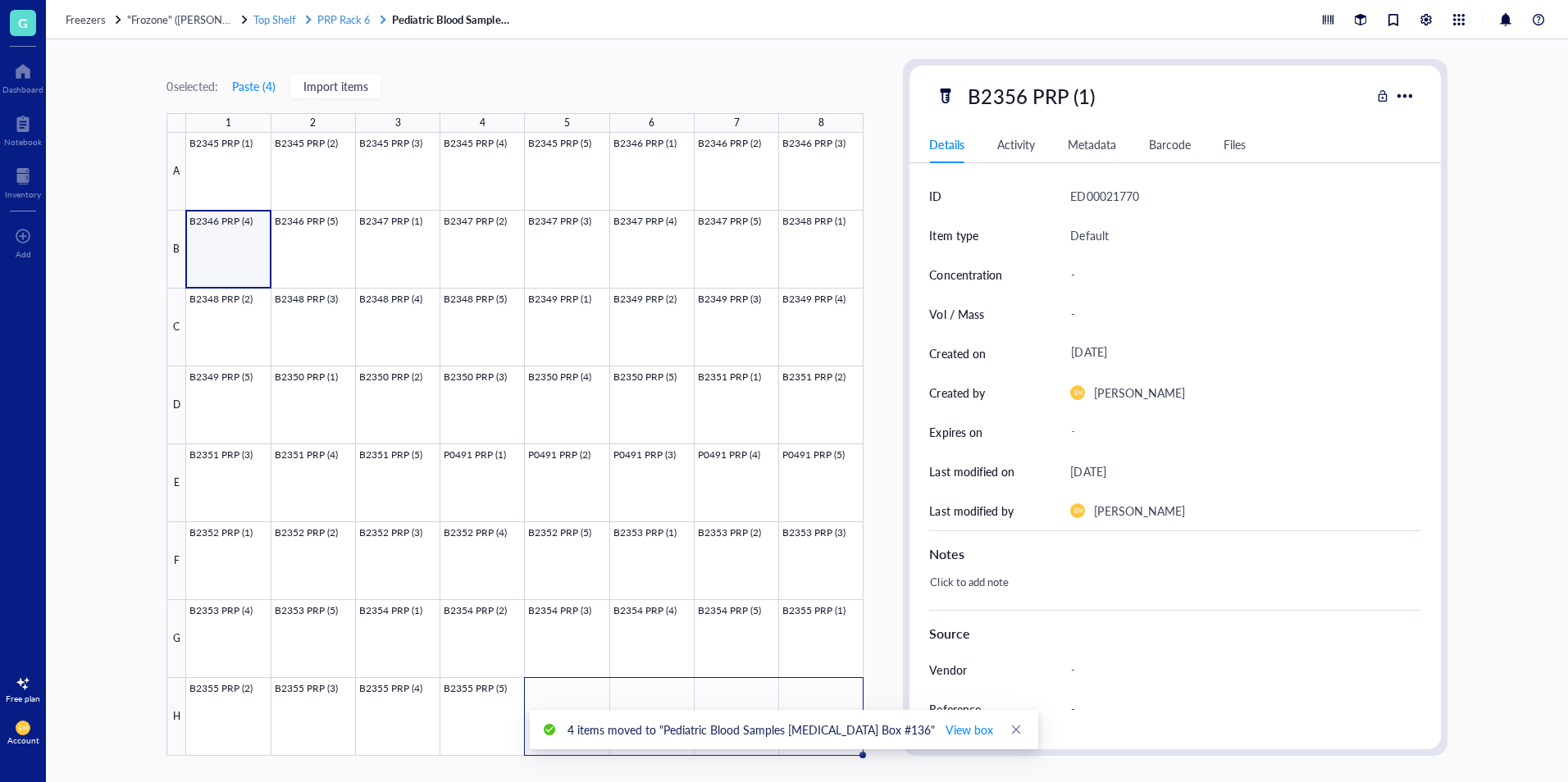
click at [341, 24] on span "PRP Rack 6" at bounding box center [344, 19] width 54 height 16
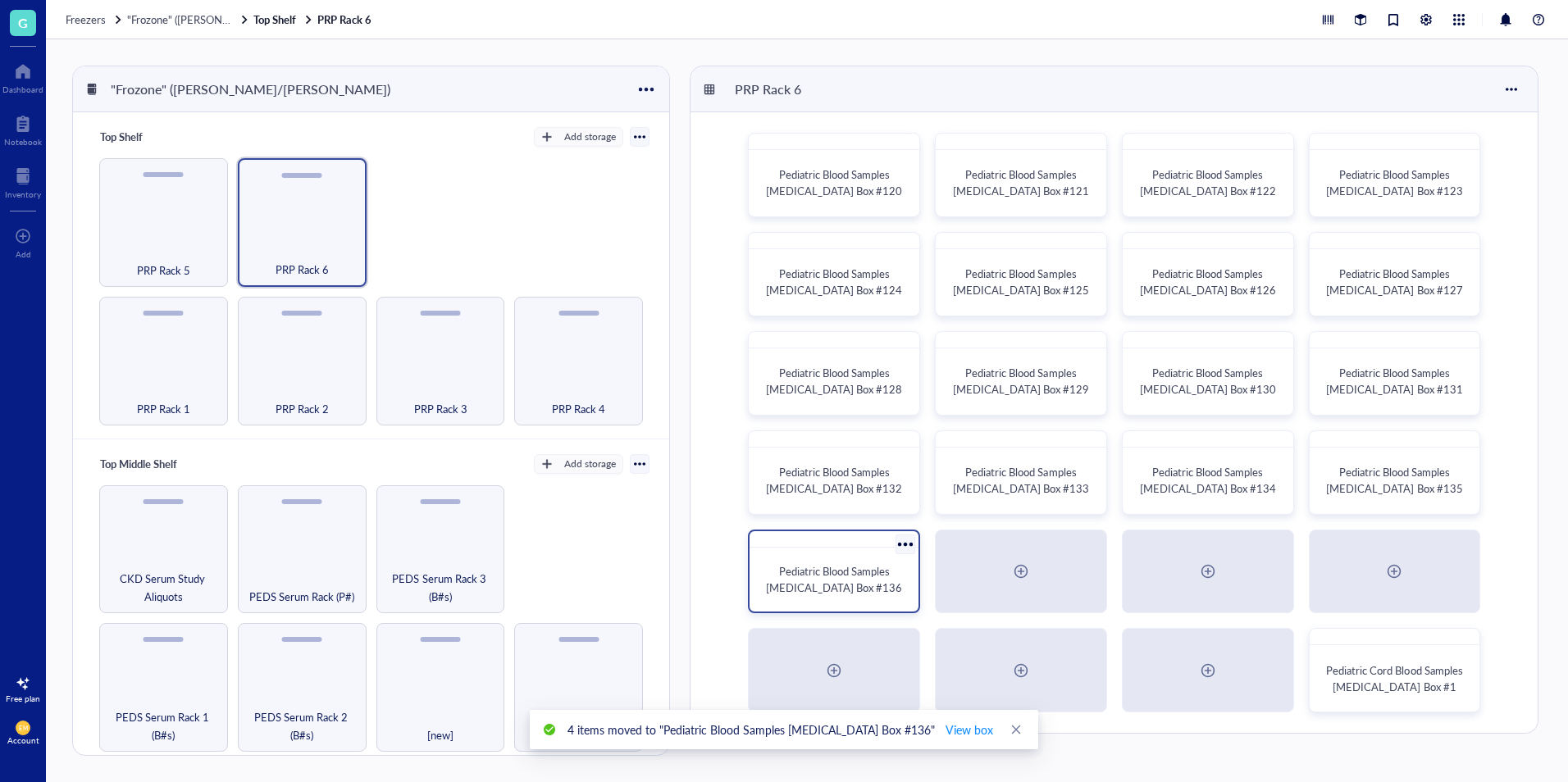
click at [862, 554] on div "Pediatric Blood Samples Platelet Rich Plasma Box #136" at bounding box center [835, 580] width 156 height 52
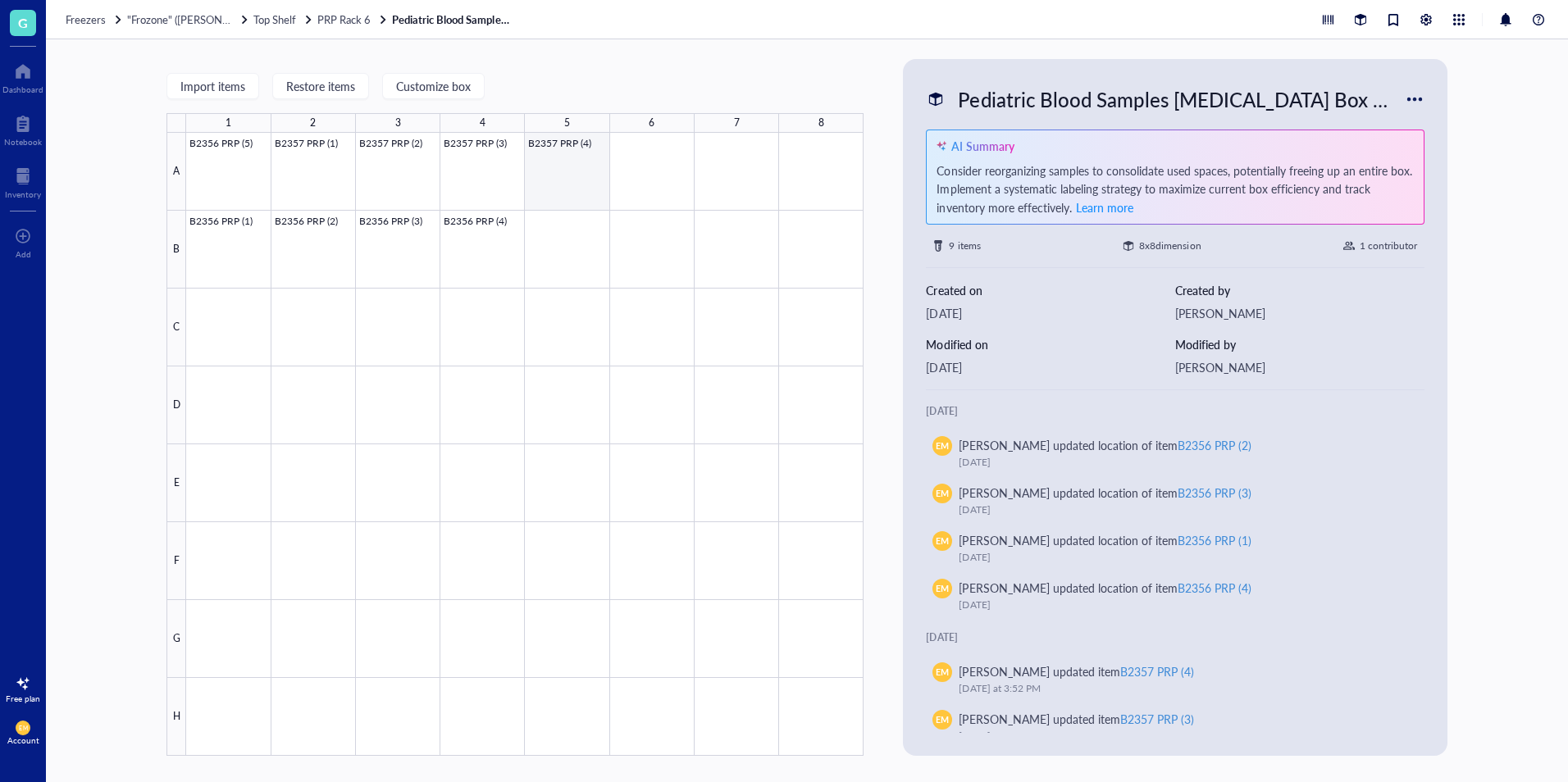
click at [556, 182] on div at bounding box center [525, 444] width 678 height 623
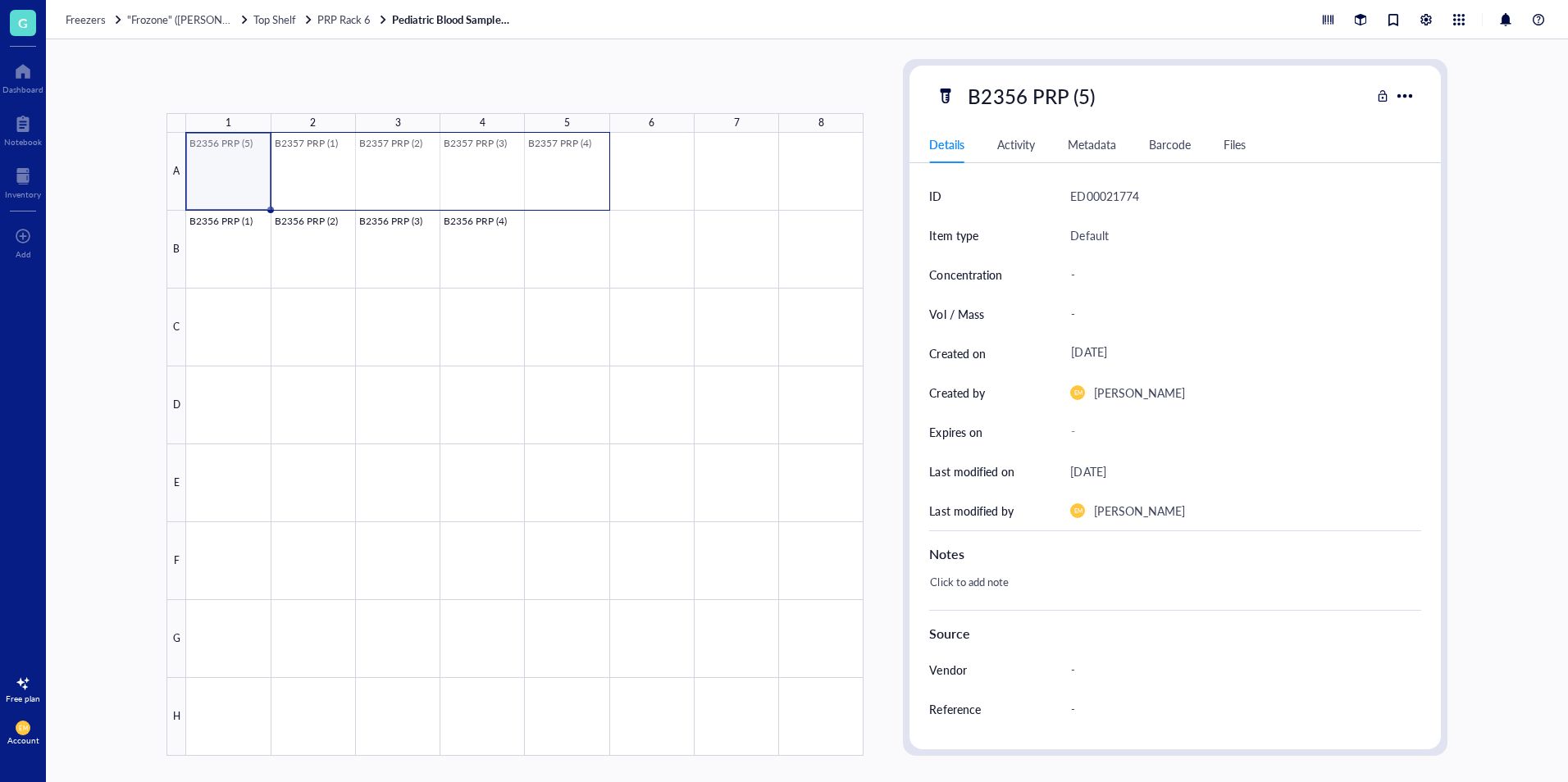
drag, startPoint x: 202, startPoint y: 182, endPoint x: 560, endPoint y: 177, distance: 358.0
click at [560, 177] on div at bounding box center [525, 444] width 678 height 623
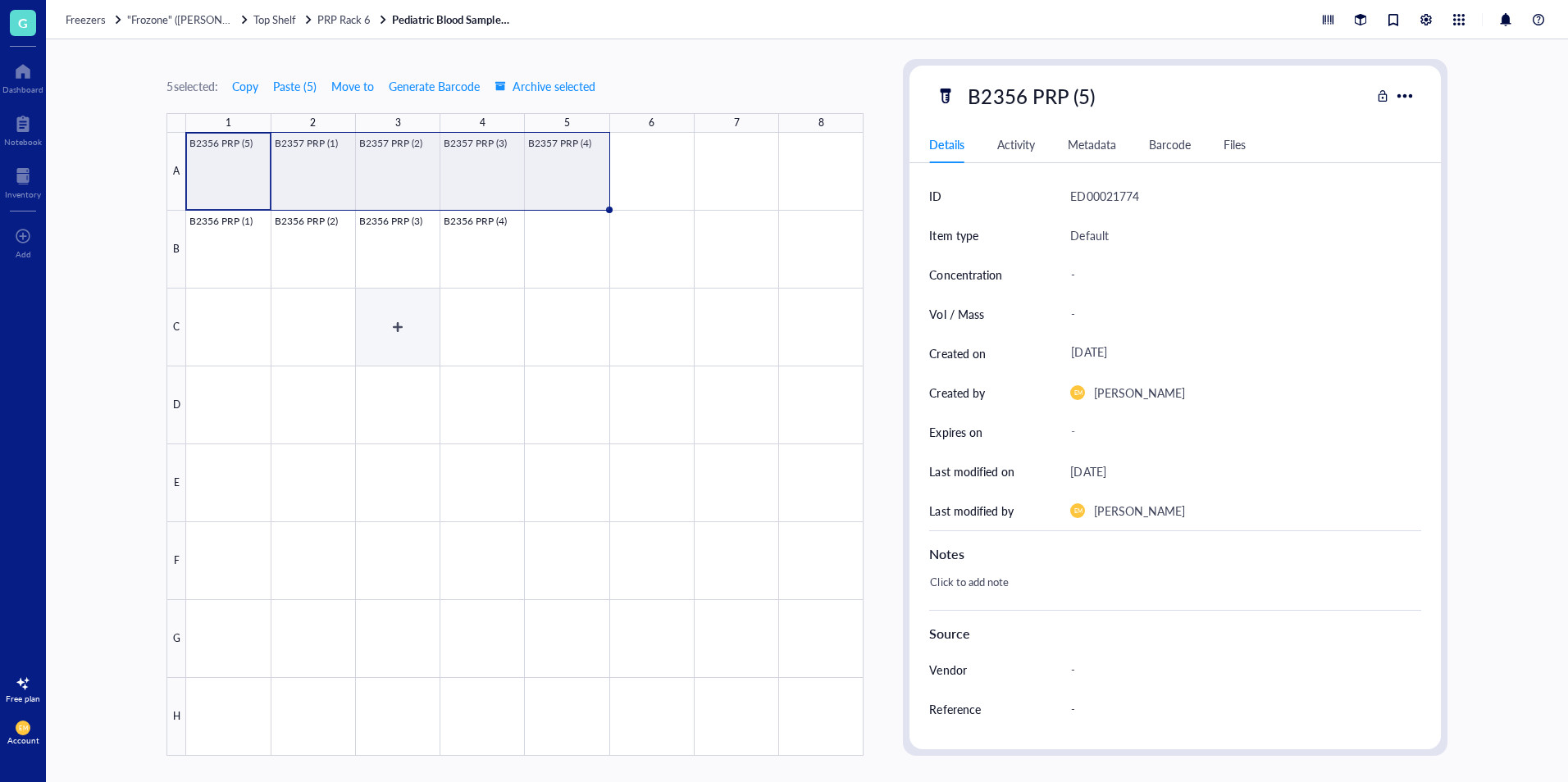
click at [390, 314] on div at bounding box center [525, 444] width 678 height 623
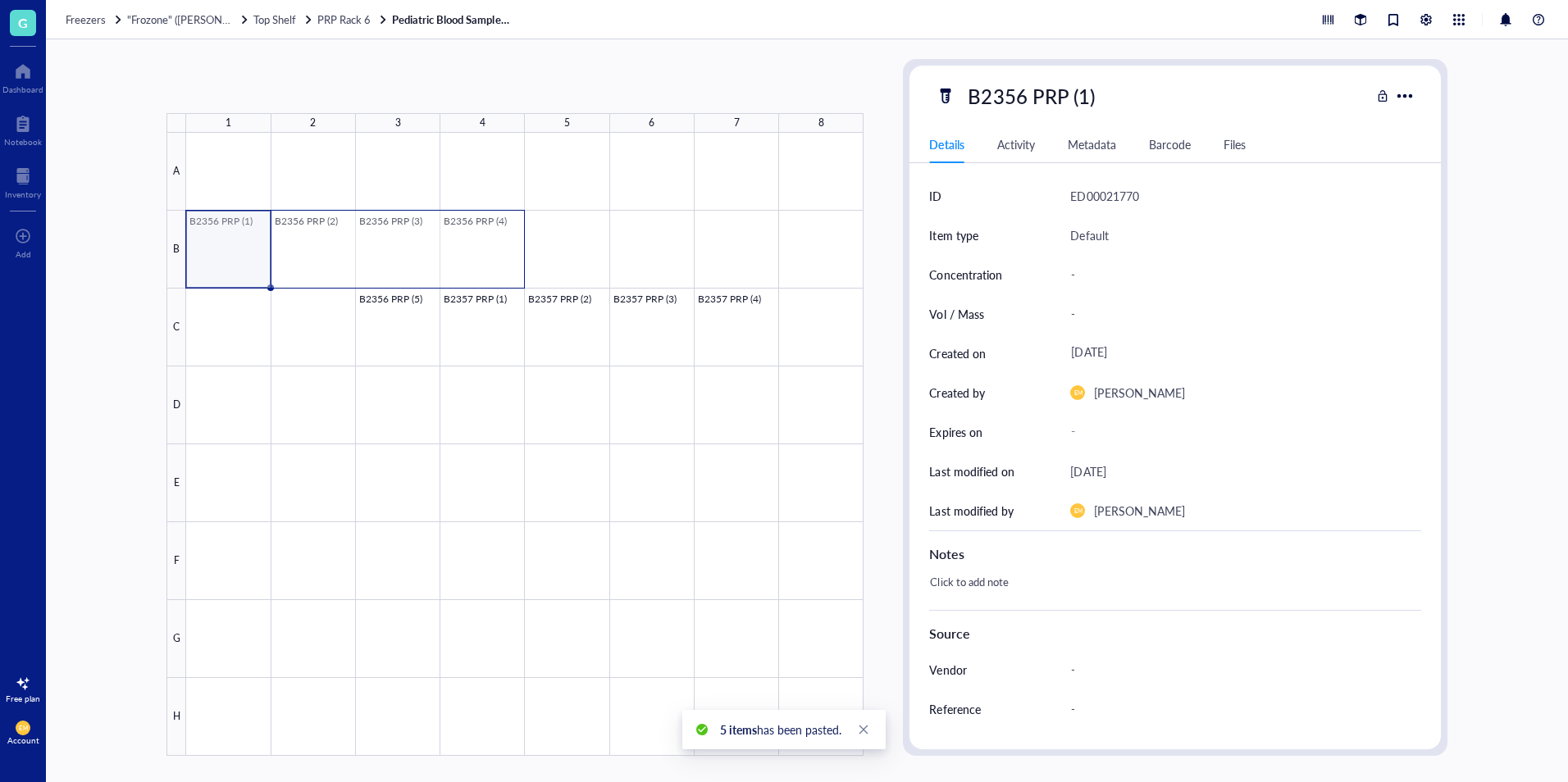
drag, startPoint x: 330, startPoint y: 250, endPoint x: 499, endPoint y: 252, distance: 169.0
click at [499, 252] on div at bounding box center [525, 444] width 678 height 623
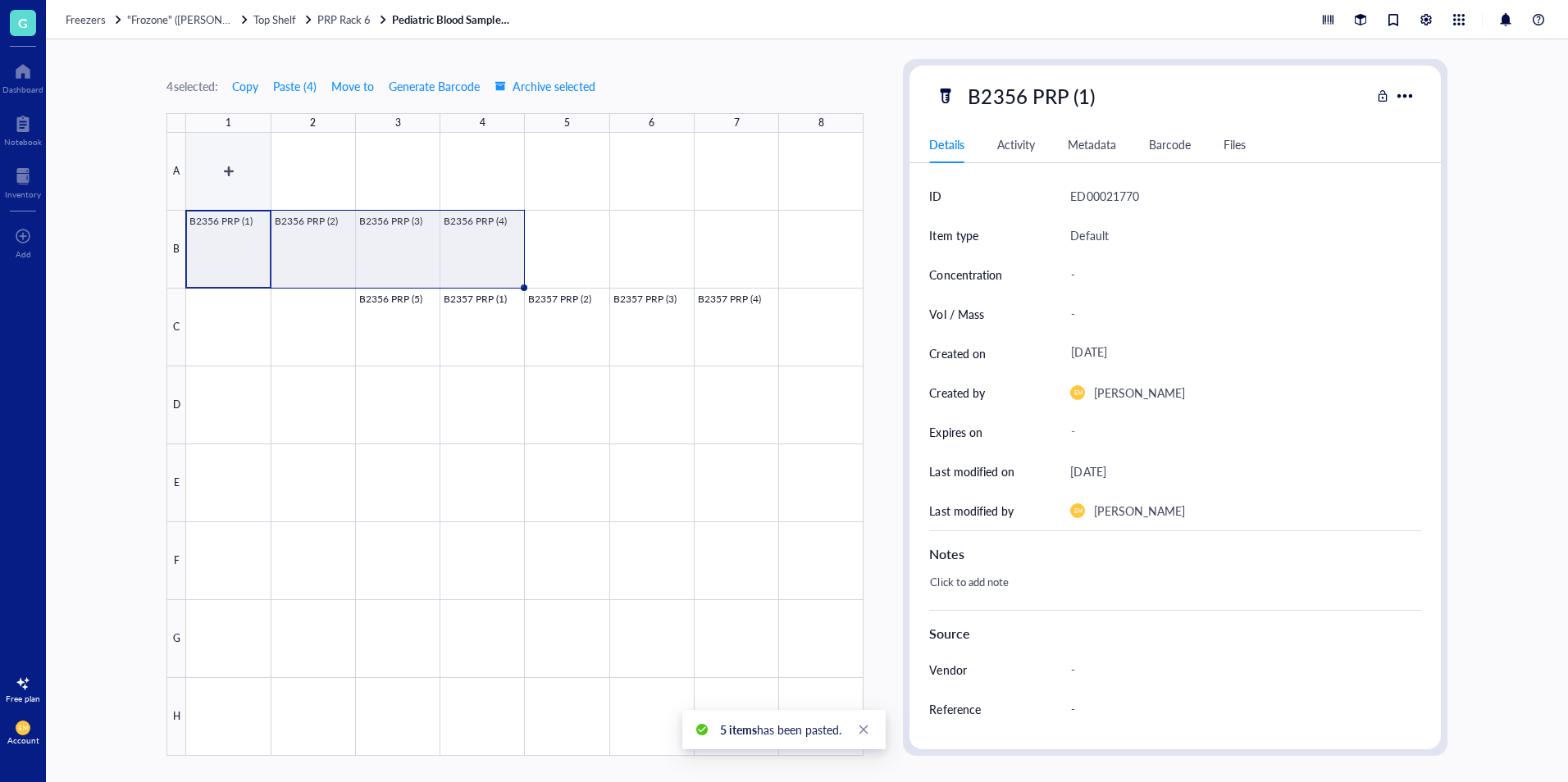
click at [259, 190] on div at bounding box center [525, 444] width 678 height 623
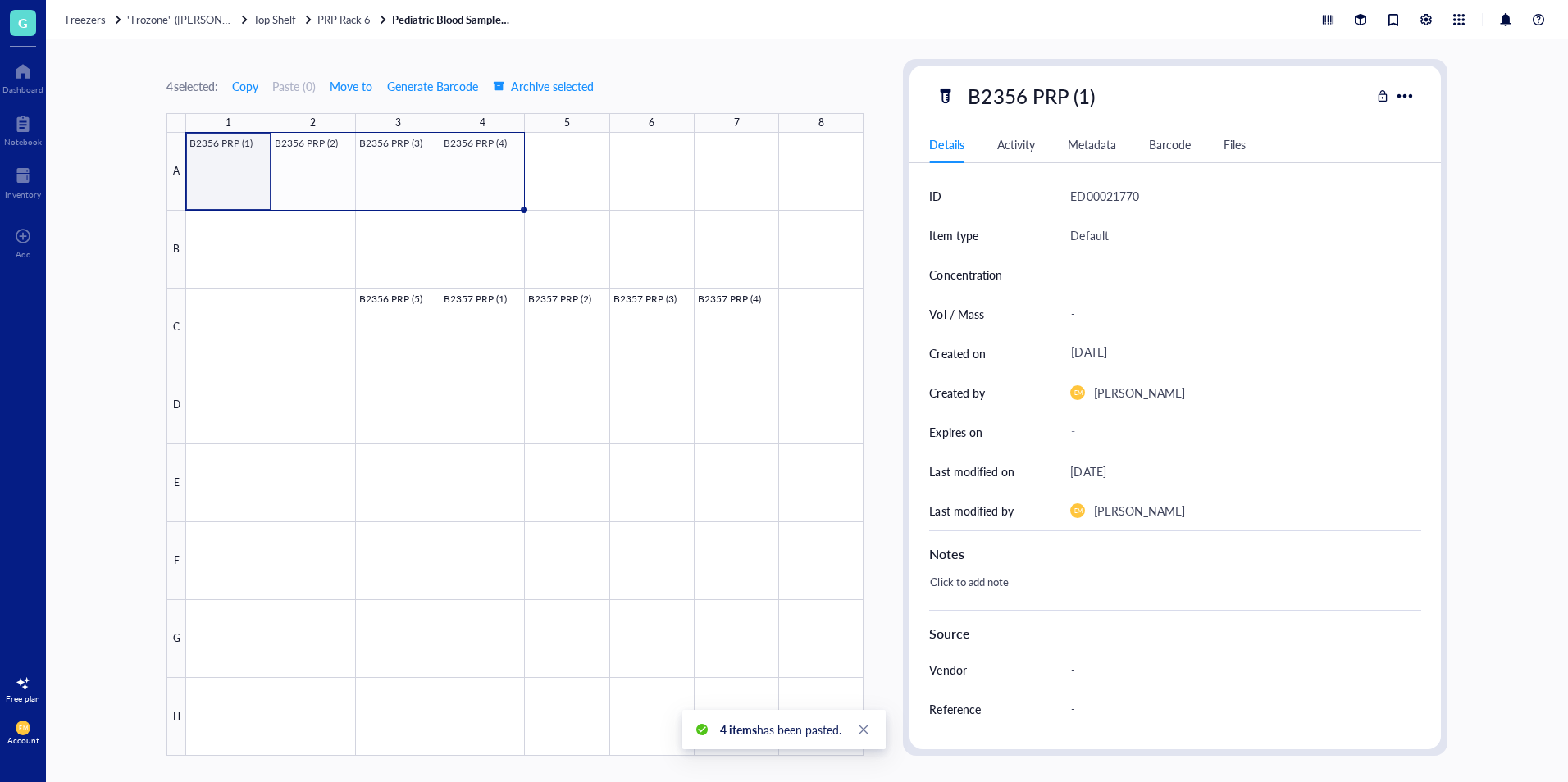
click at [92, 305] on div "4 selected: Copy Paste ( 0 ) Move to Generate Barcode Archive selected 1 2 3 4 …" at bounding box center [808, 411] width 1523 height 743
click at [416, 333] on div at bounding box center [525, 444] width 678 height 623
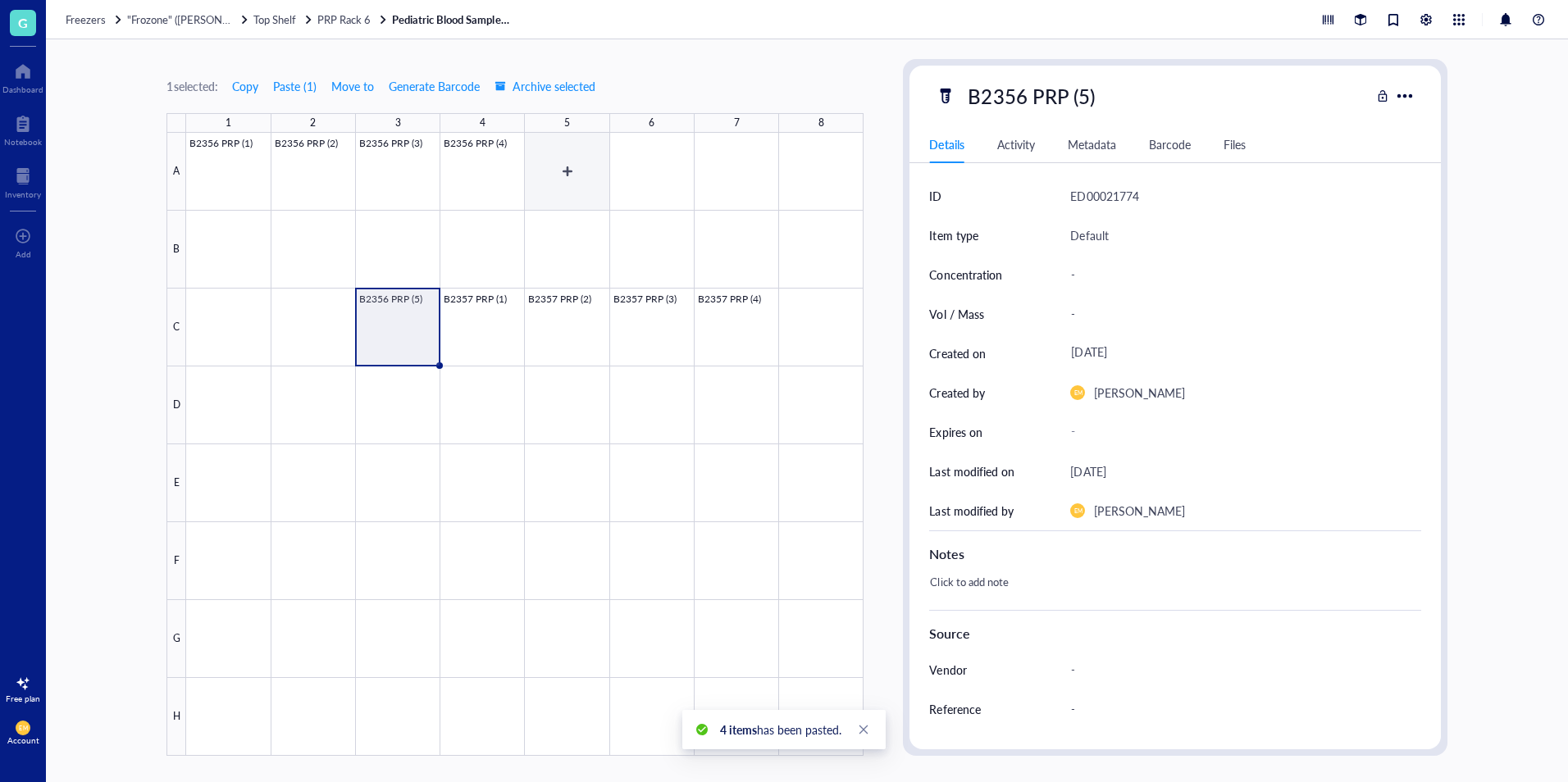
click at [578, 159] on div at bounding box center [525, 444] width 678 height 623
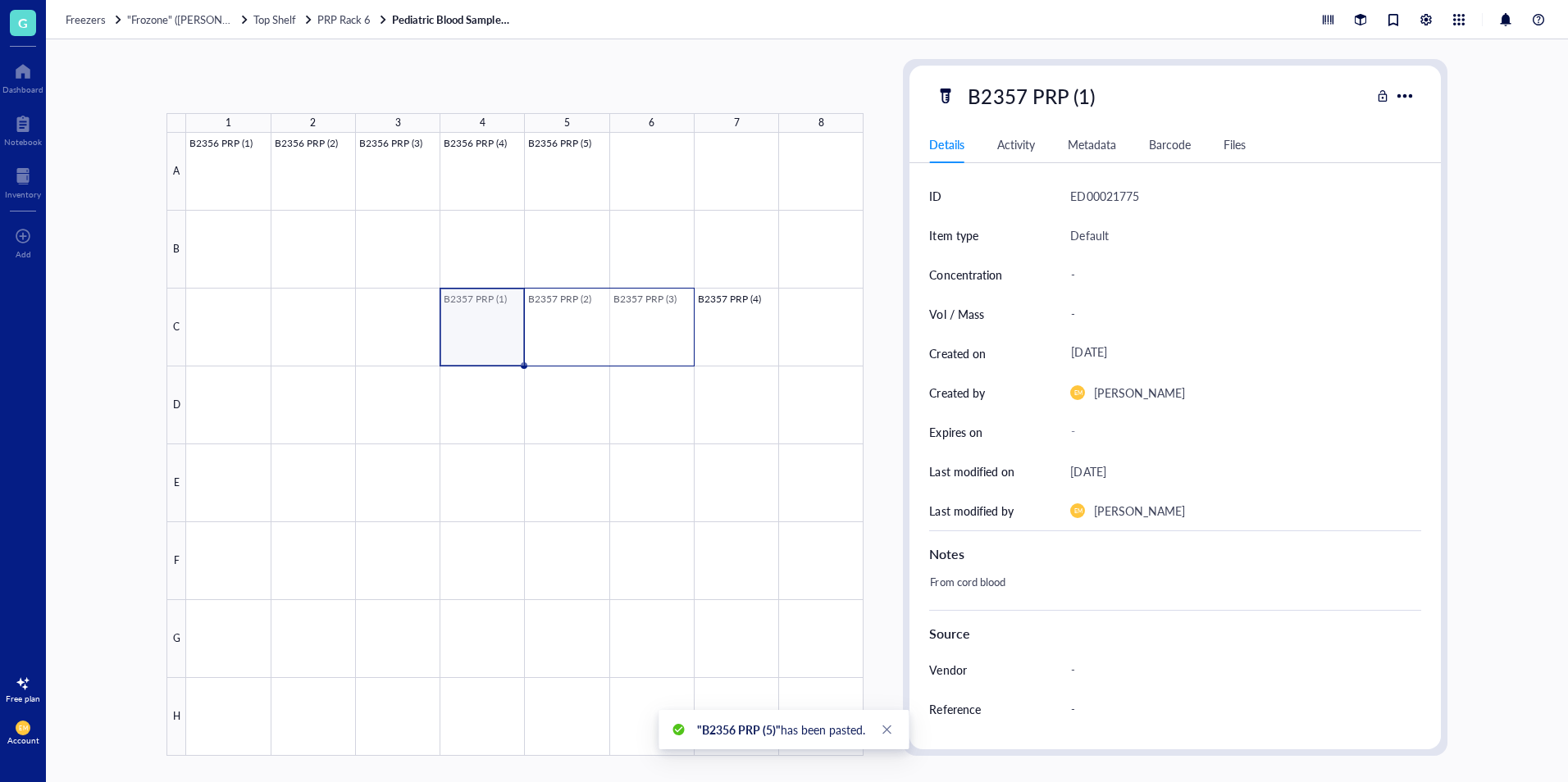
drag, startPoint x: 503, startPoint y: 342, endPoint x: 649, endPoint y: 342, distance: 146.0
click at [649, 342] on div at bounding box center [525, 444] width 678 height 623
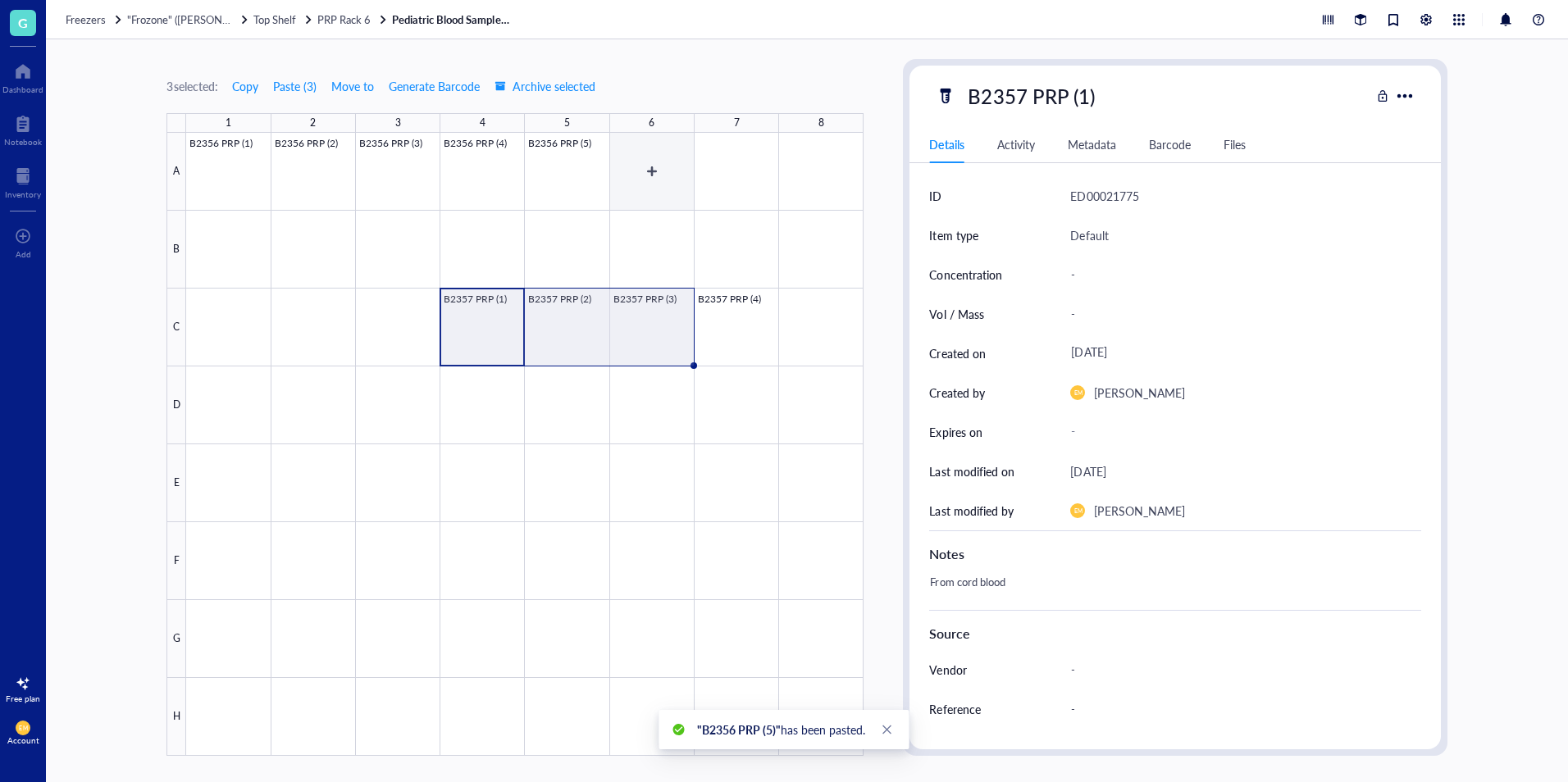
click at [629, 195] on div at bounding box center [525, 444] width 678 height 623
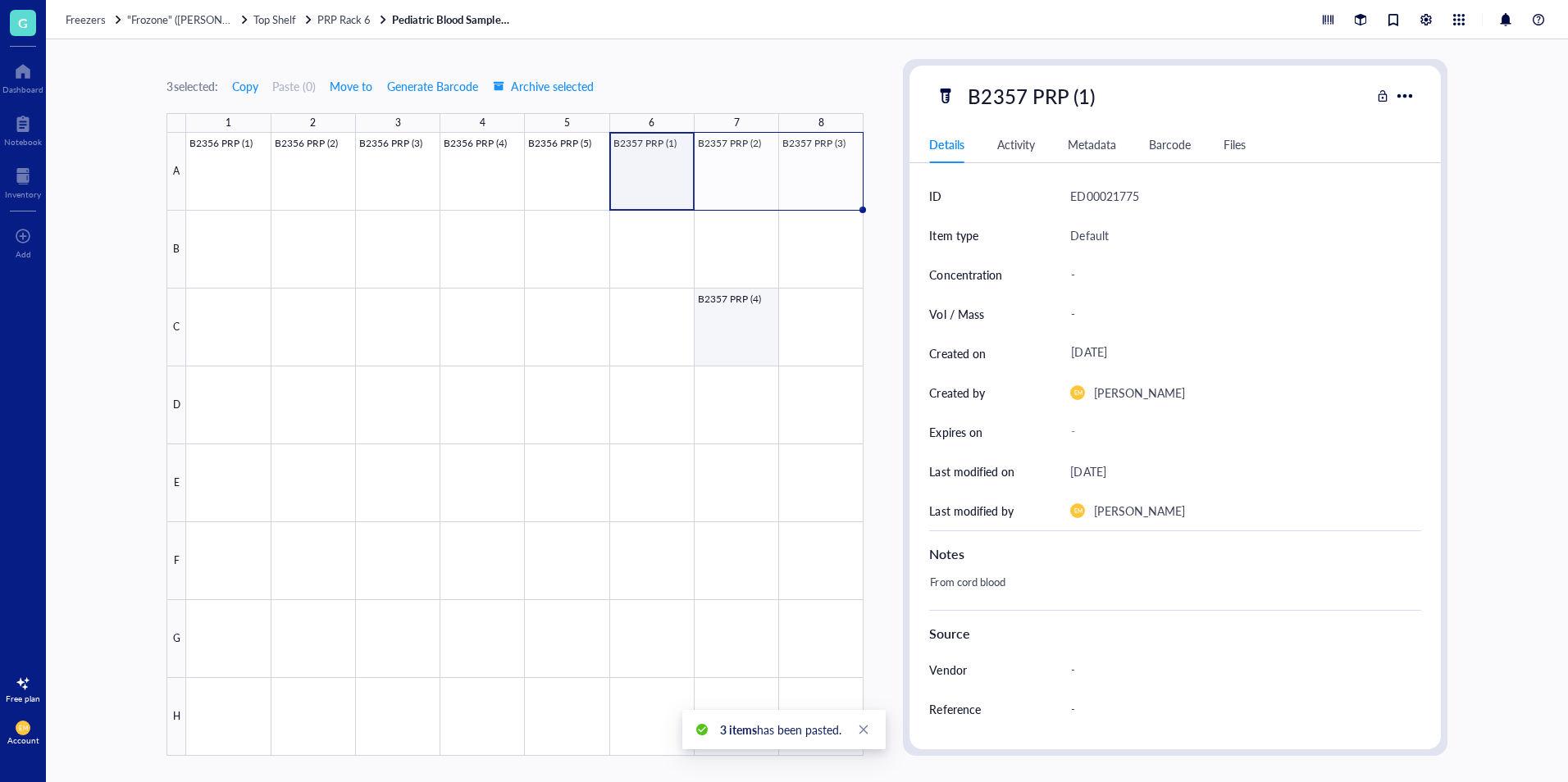
click at [705, 335] on div at bounding box center [525, 444] width 678 height 623
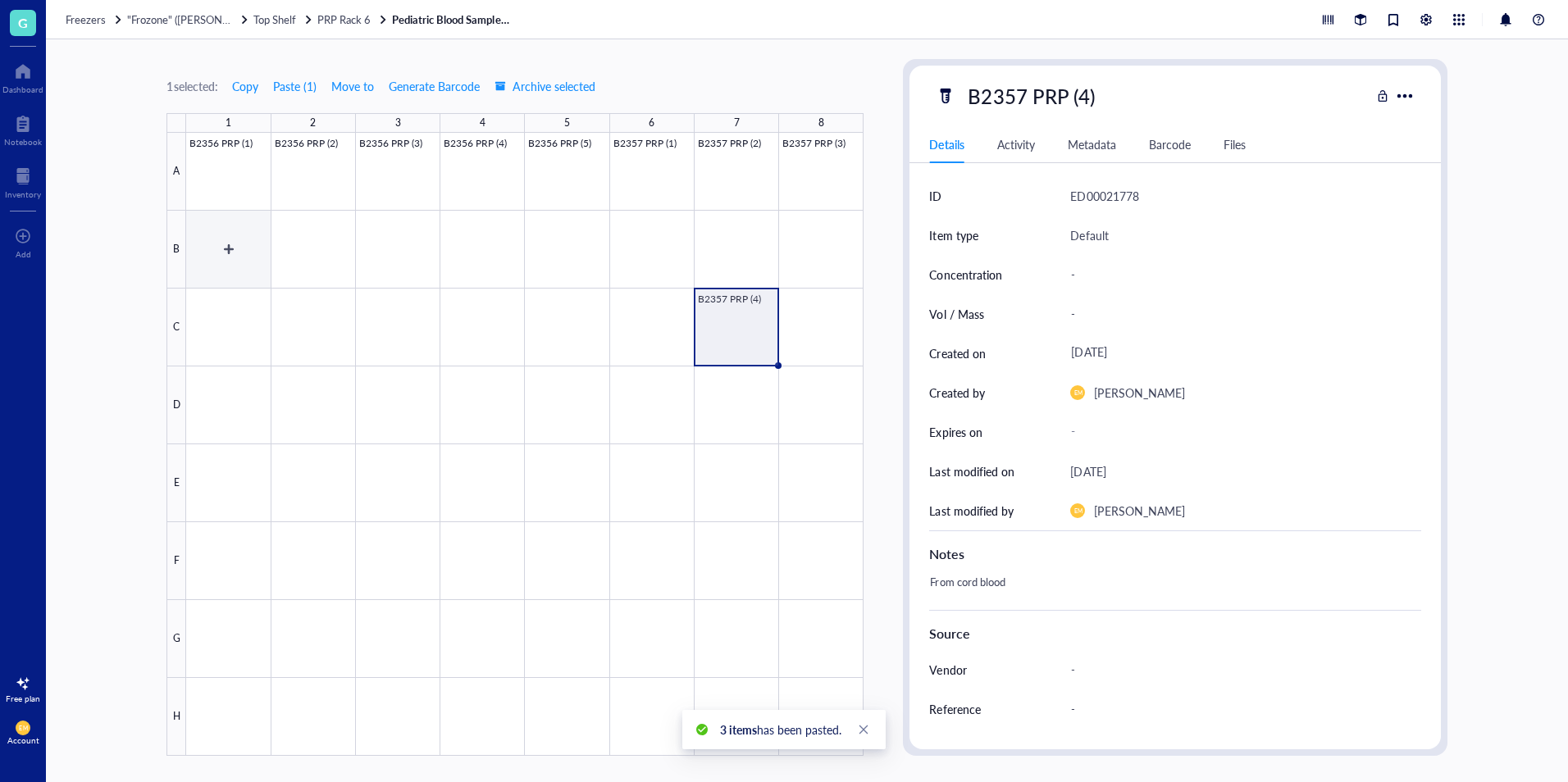
click at [231, 238] on div at bounding box center [525, 444] width 678 height 623
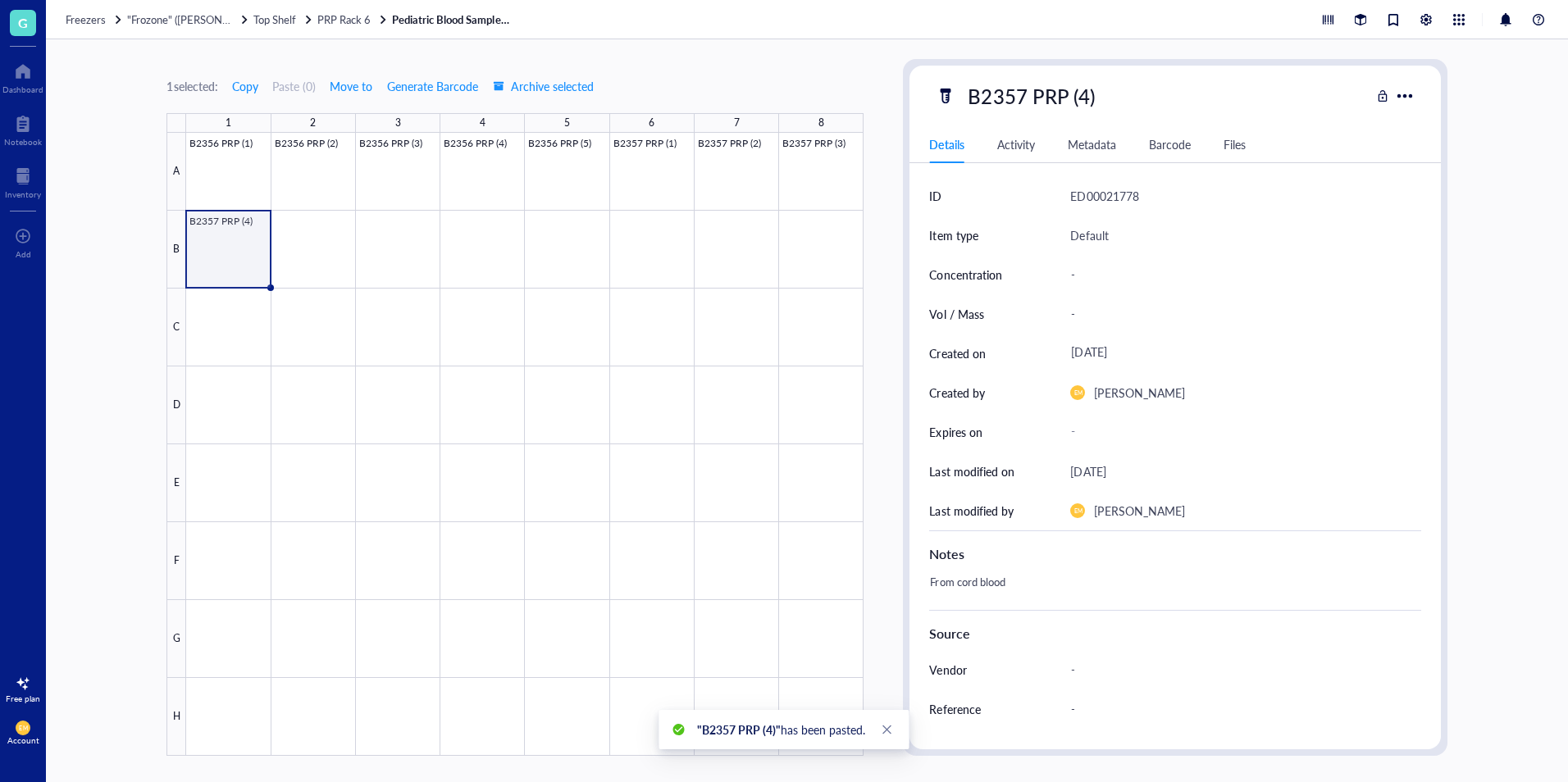
click at [74, 330] on div "1 selected: Copy Paste ( 0 ) Move to Generate Barcode Archive selected 1 2 3 4 …" at bounding box center [808, 411] width 1523 height 743
click at [860, 78] on div "1 selected: Copy Paste ( 0 ) Move to Generate Barcode Archive selected 1 2 3 4 …" at bounding box center [515, 407] width 697 height 697
click at [693, 53] on div "1 selected: Copy Paste ( 0 ) Move to Generate Barcode Archive selected 1 2 3 4 …" at bounding box center [808, 411] width 1523 height 743
click at [450, 16] on link "Pediatric Blood Samples Platelet Rich Plasma Box #136" at bounding box center [454, 20] width 123 height 15
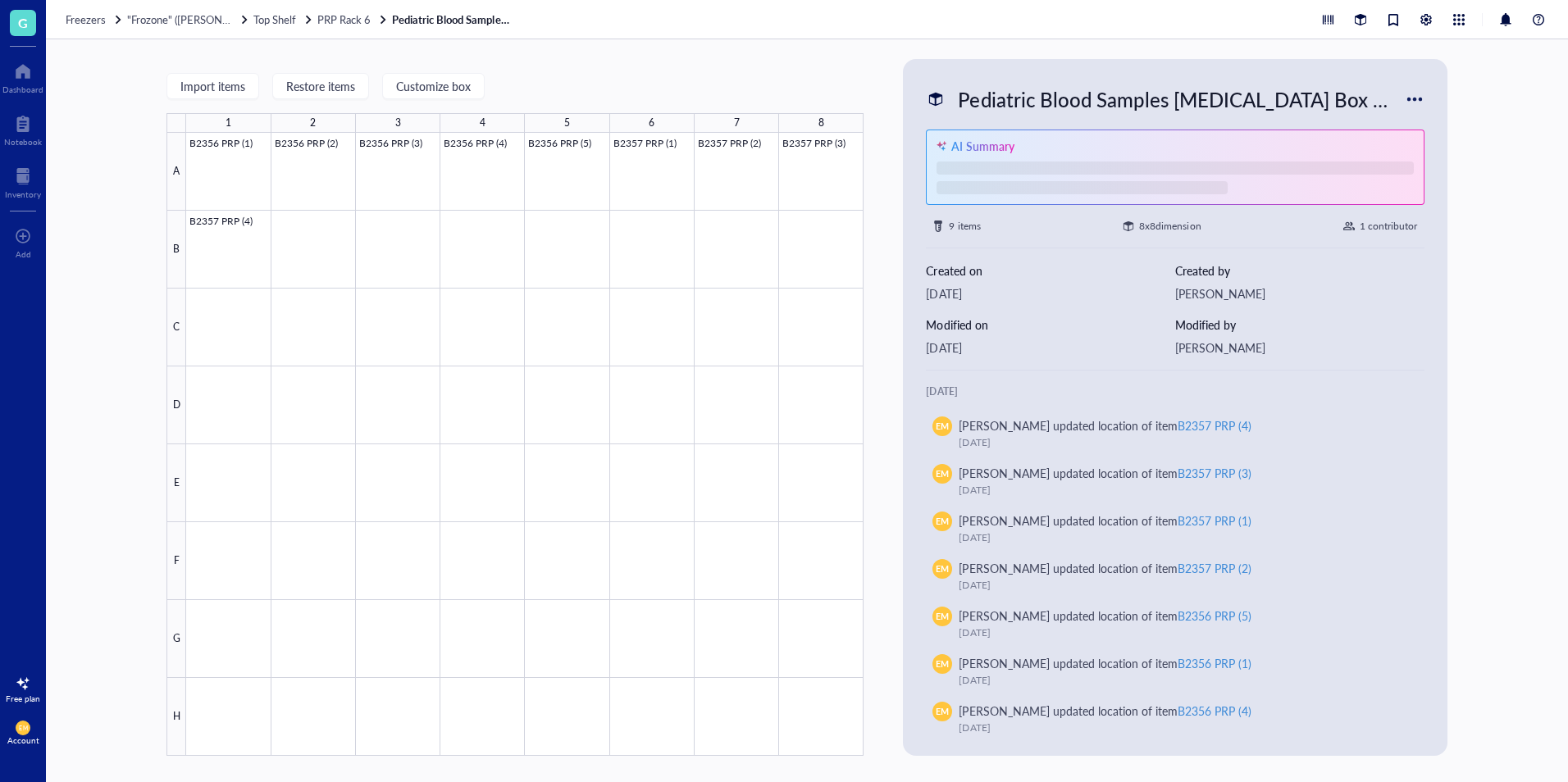
click at [1245, 104] on div "Pediatric Blood Samples Platelet Rich Plasma Box #136" at bounding box center [1177, 99] width 454 height 35
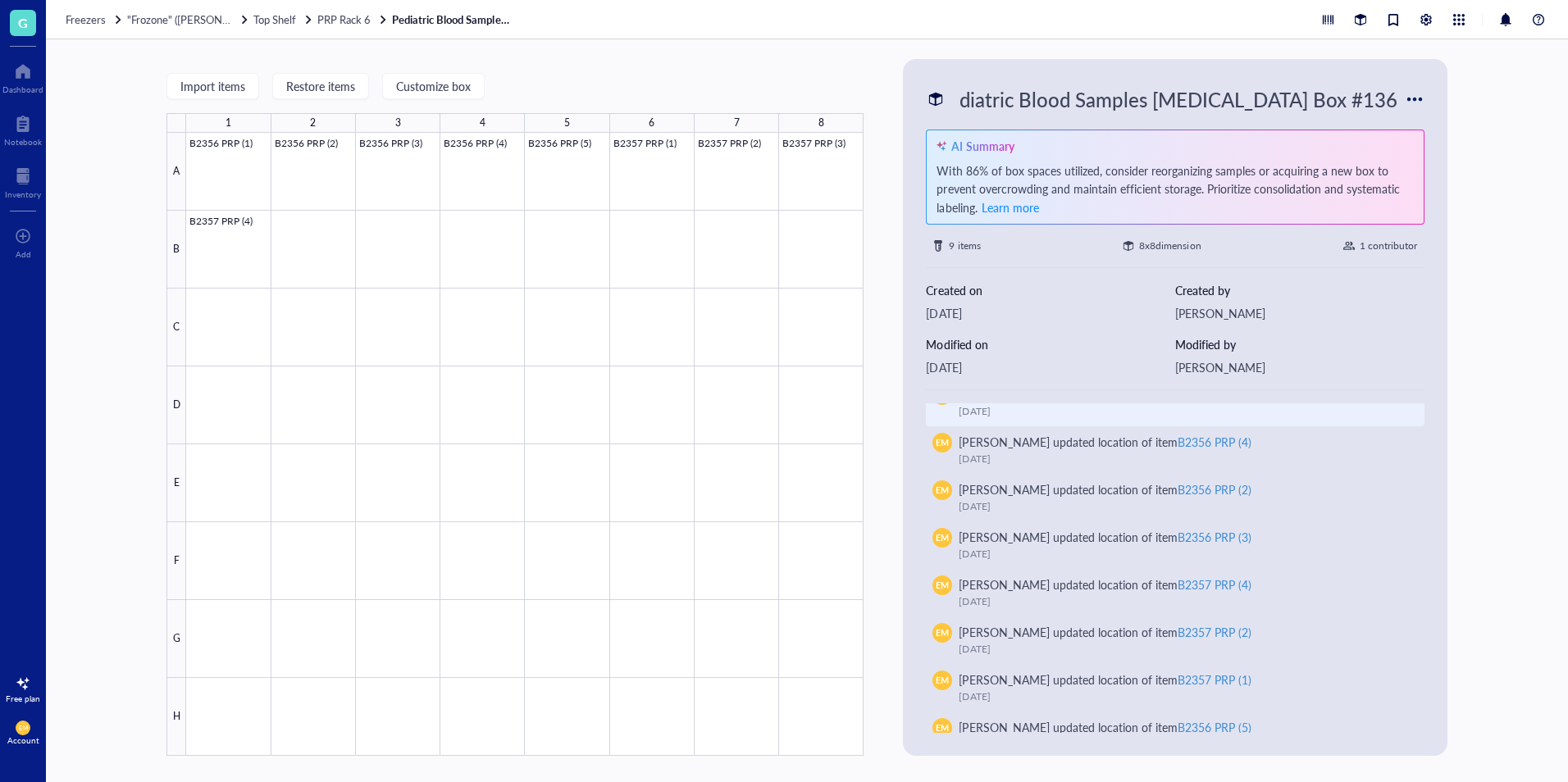
scroll to position [328, 0]
